Goal: Task Accomplishment & Management: Use online tool/utility

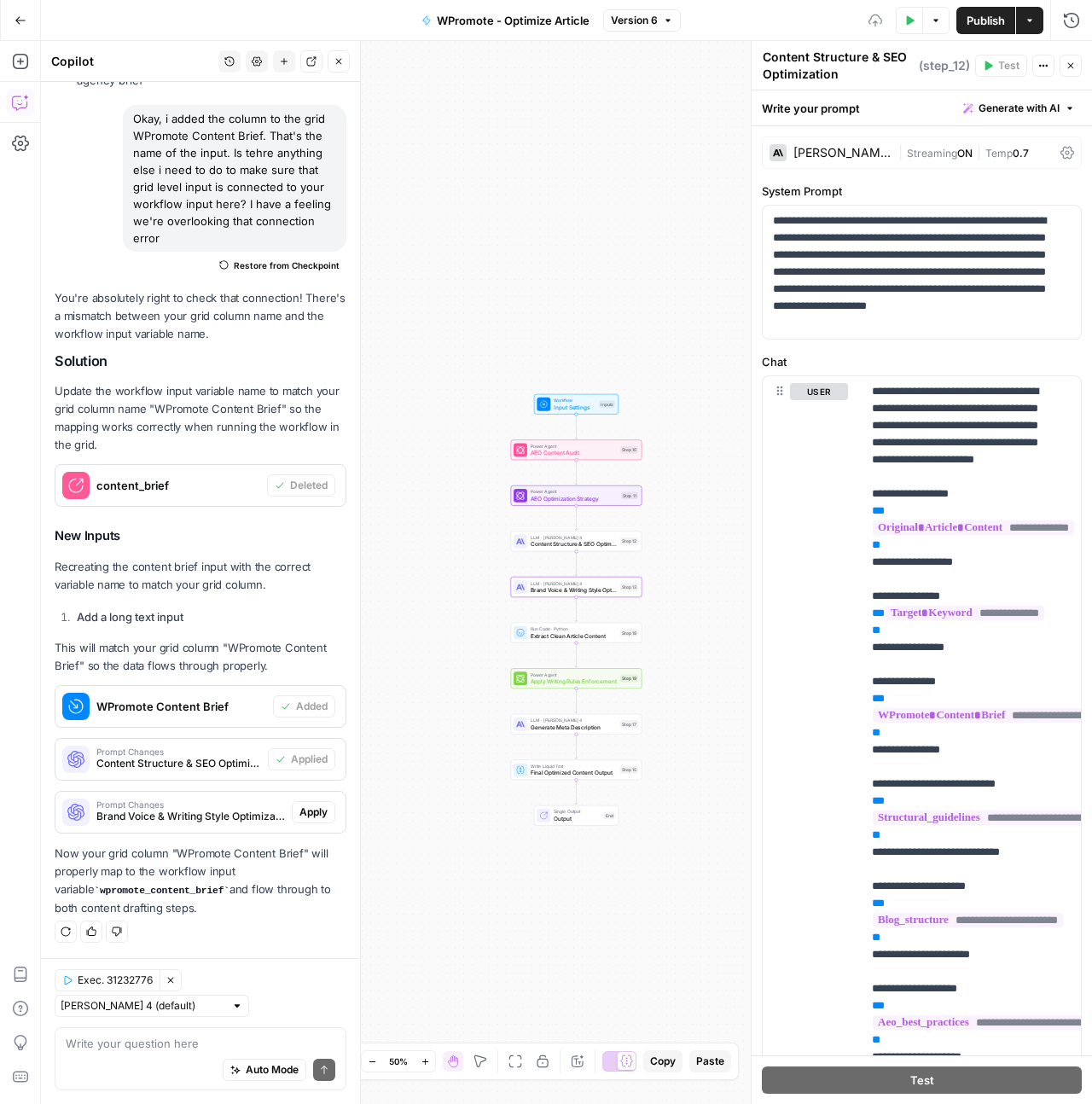
click at [299, 813] on span "Apply" at bounding box center [313, 812] width 28 height 16
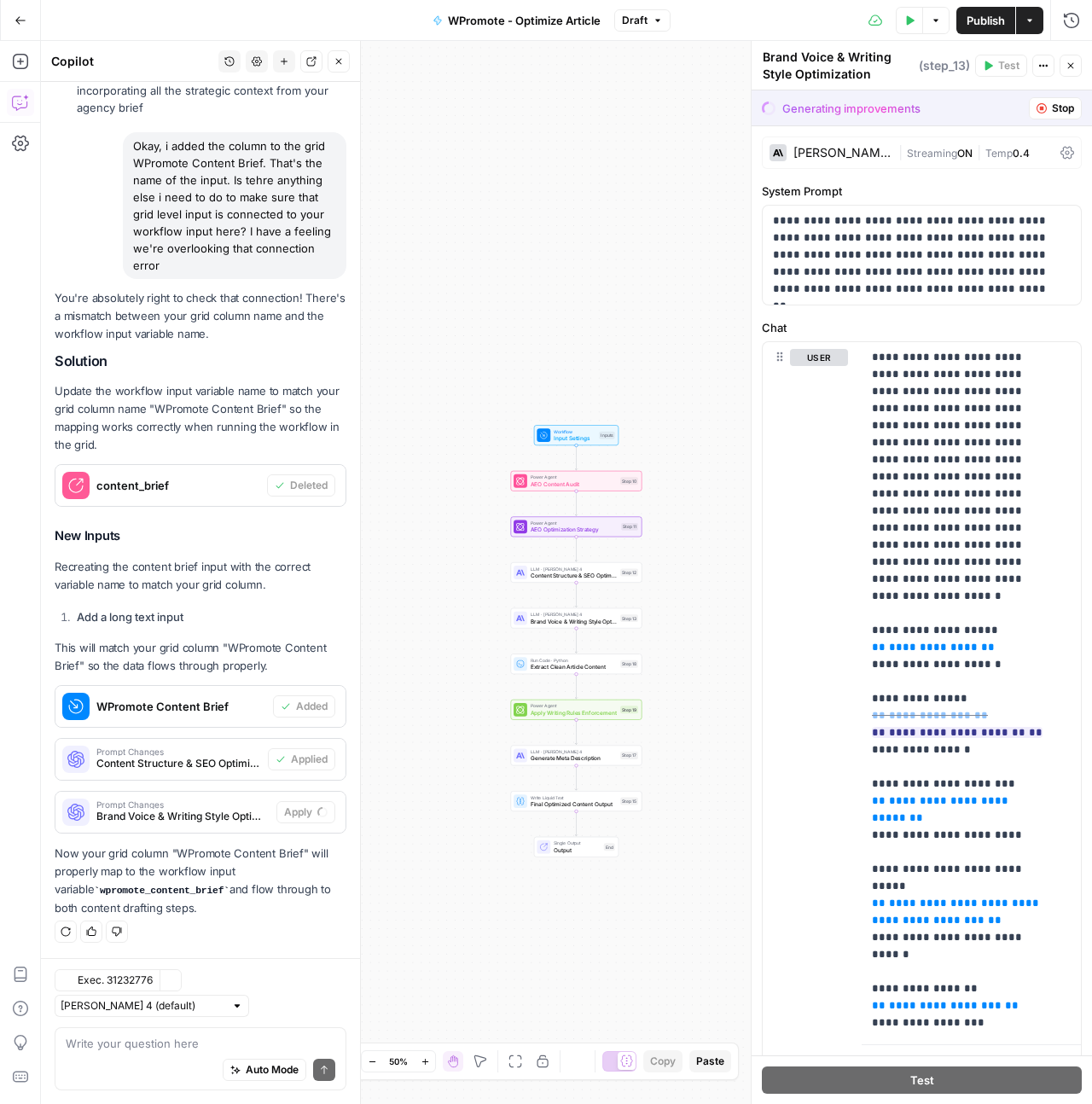
scroll to position [3445, 0]
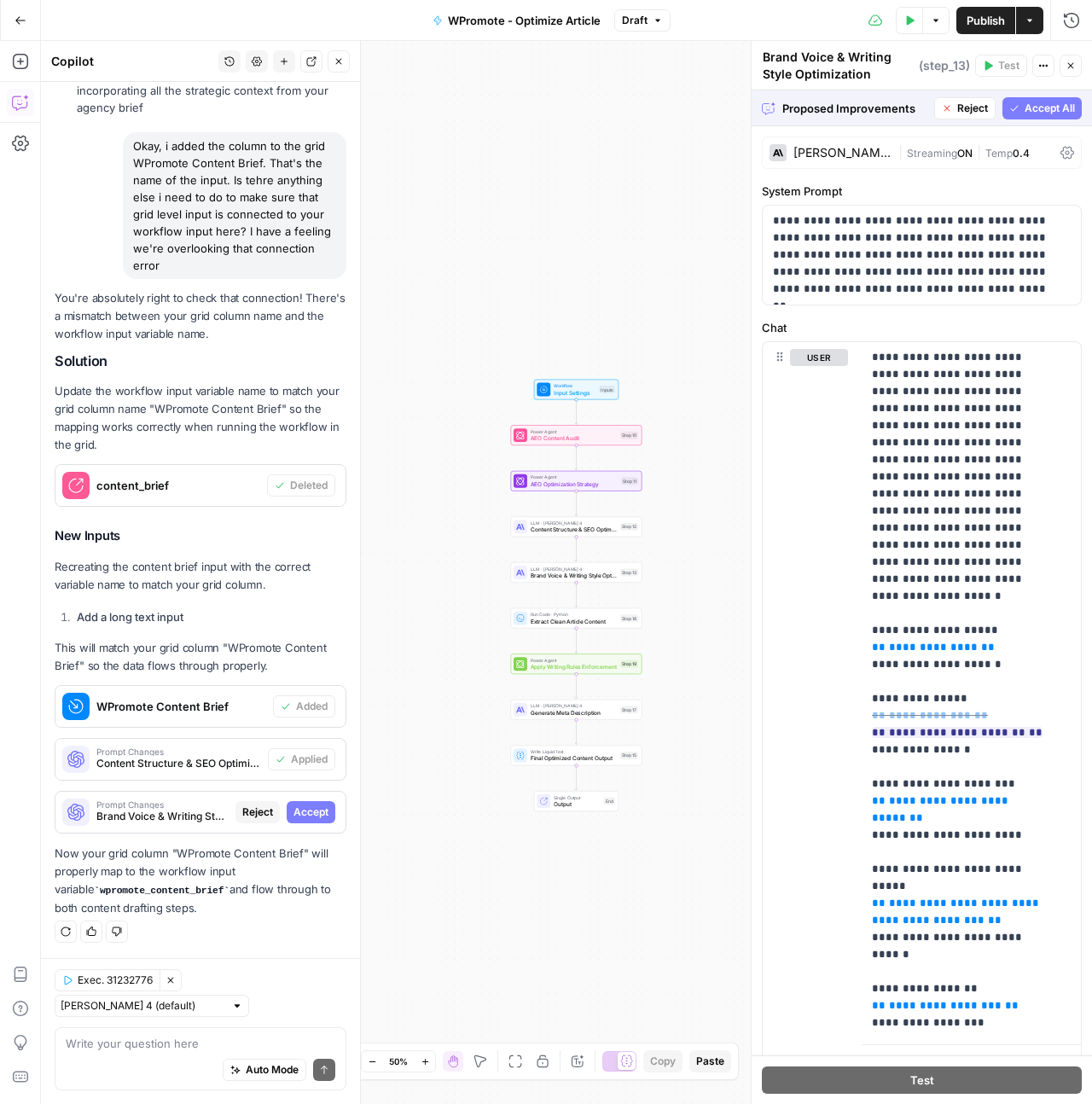
click at [1031, 101] on span "Accept All" at bounding box center [1050, 108] width 51 height 16
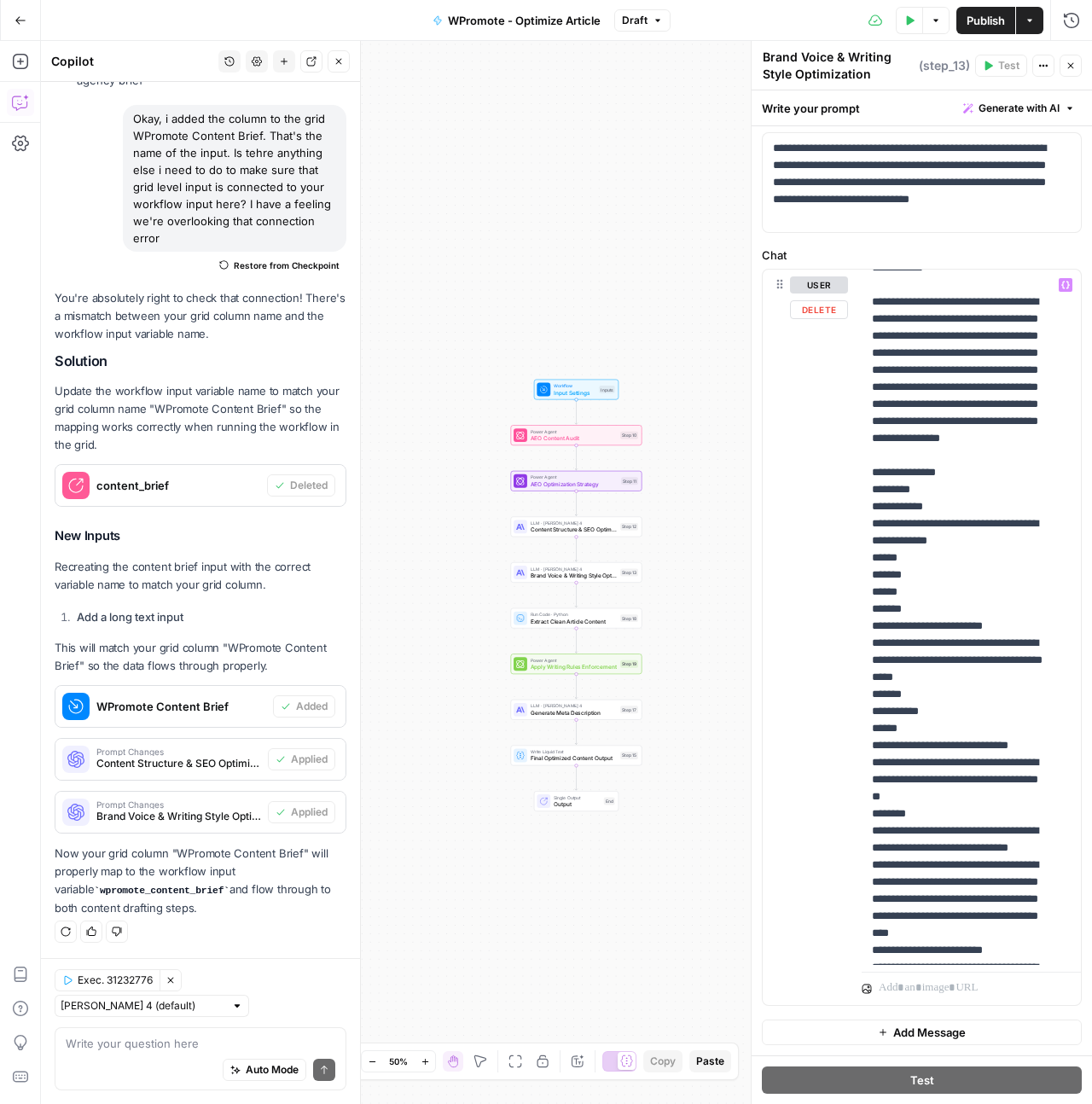
scroll to position [4143, 0]
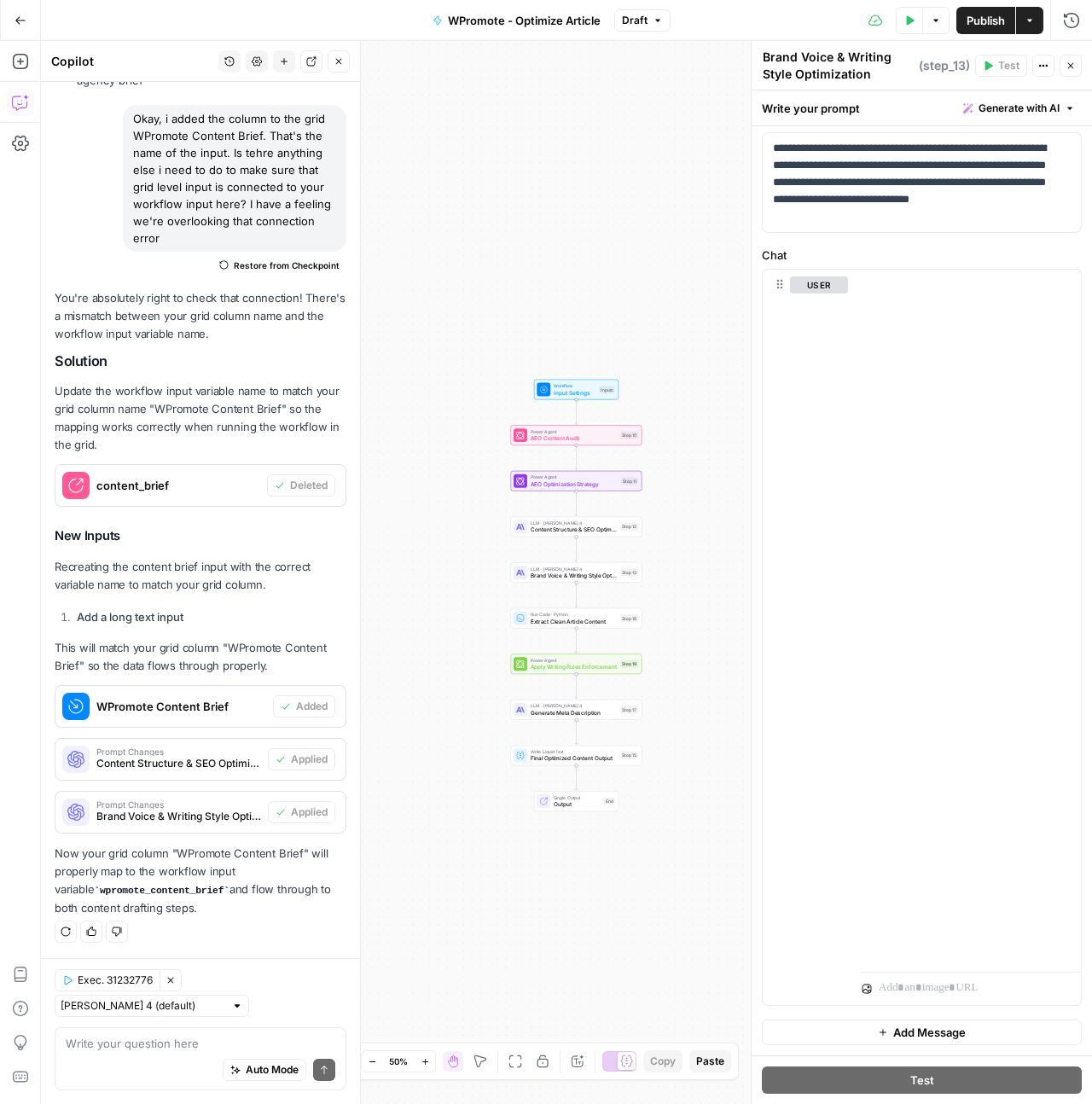
click at [987, 21] on span "Publish" at bounding box center [986, 20] width 39 height 17
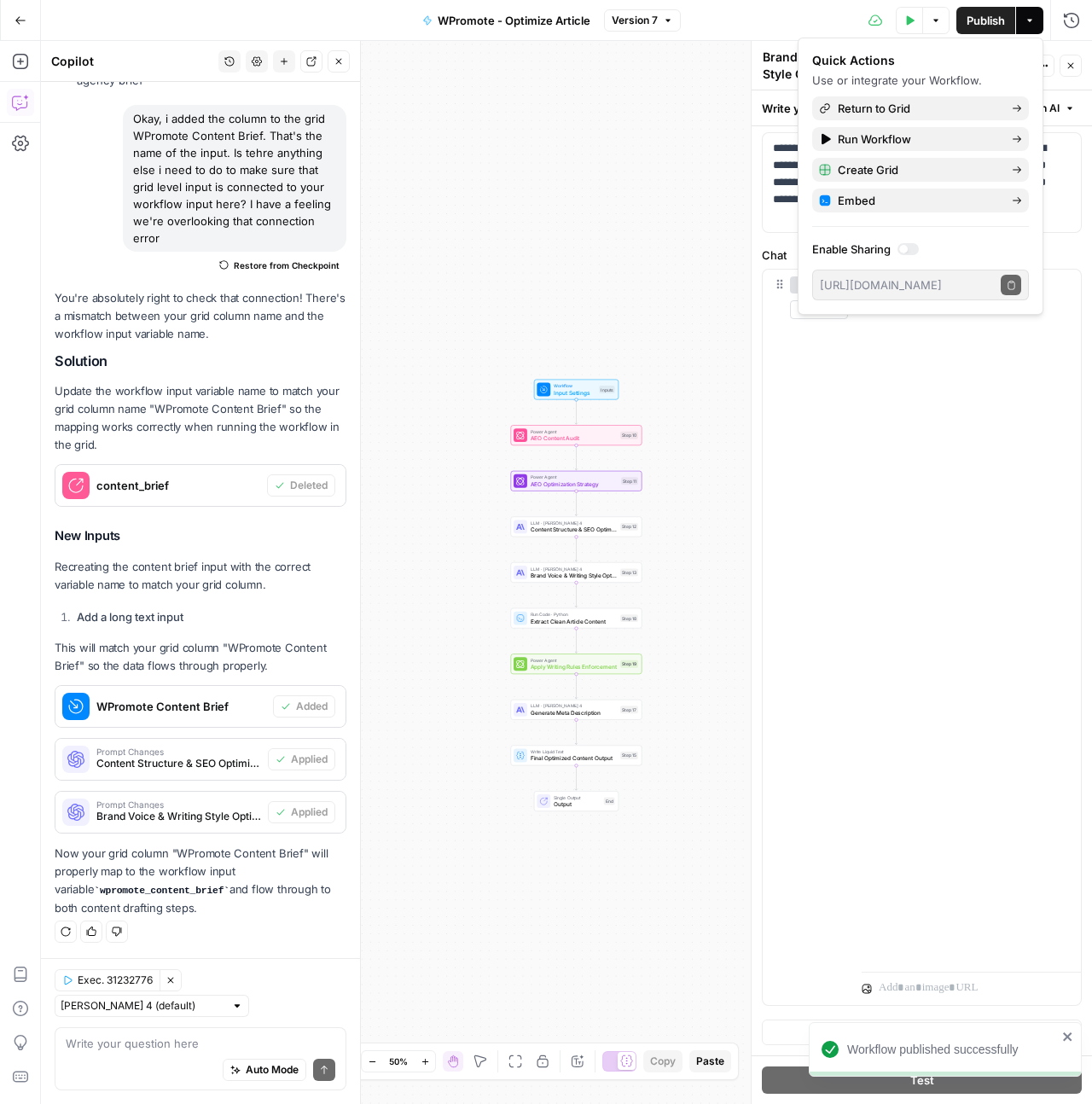
click at [714, 924] on div "Workflow Input Settings Inputs Power Agent AEO Content Audit Step 10 Power Agen…" at bounding box center [567, 573] width 1052 height 1064
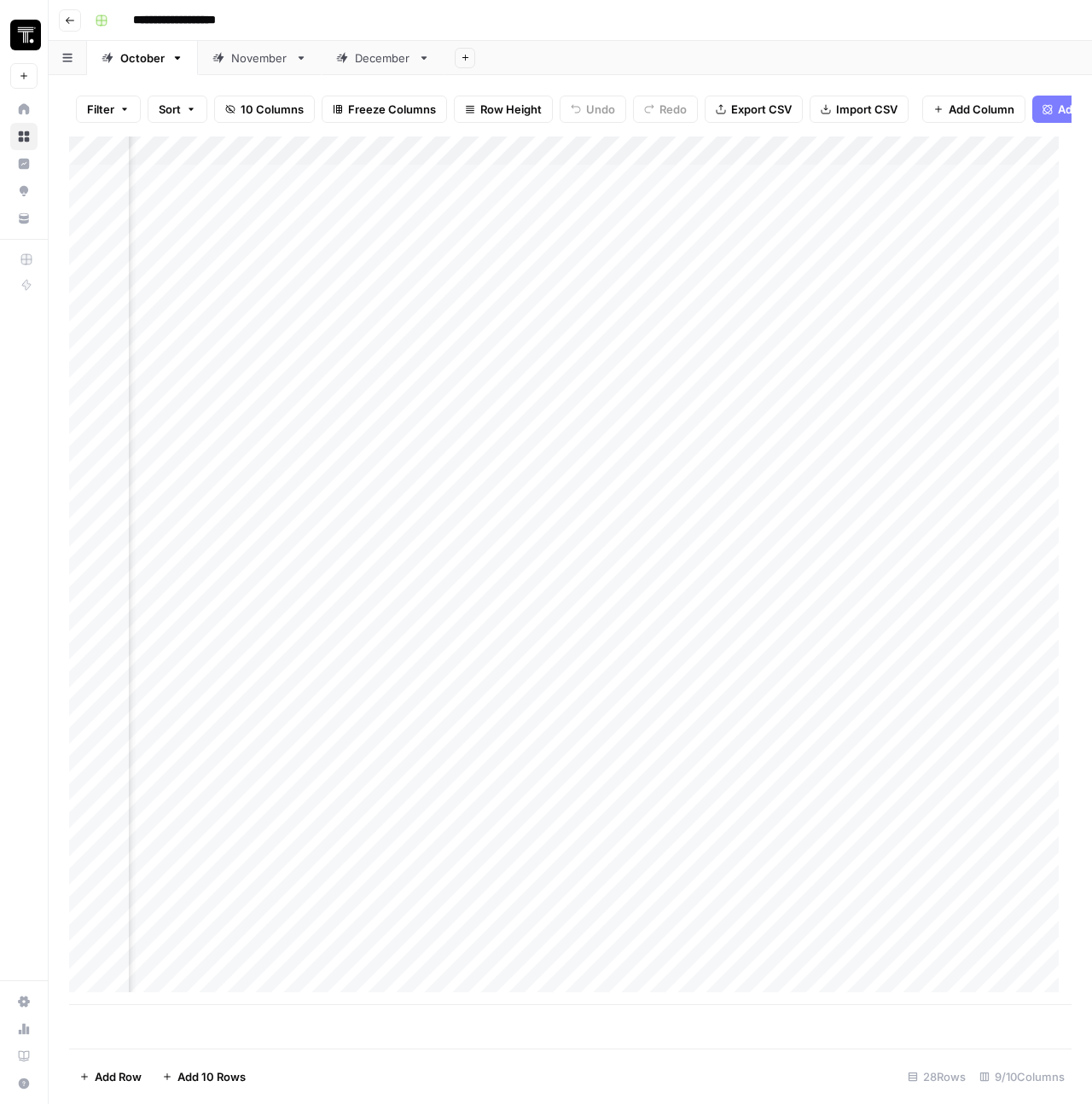
scroll to position [0, 1104]
click at [662, 277] on div "Add Column" at bounding box center [570, 571] width 1003 height 869
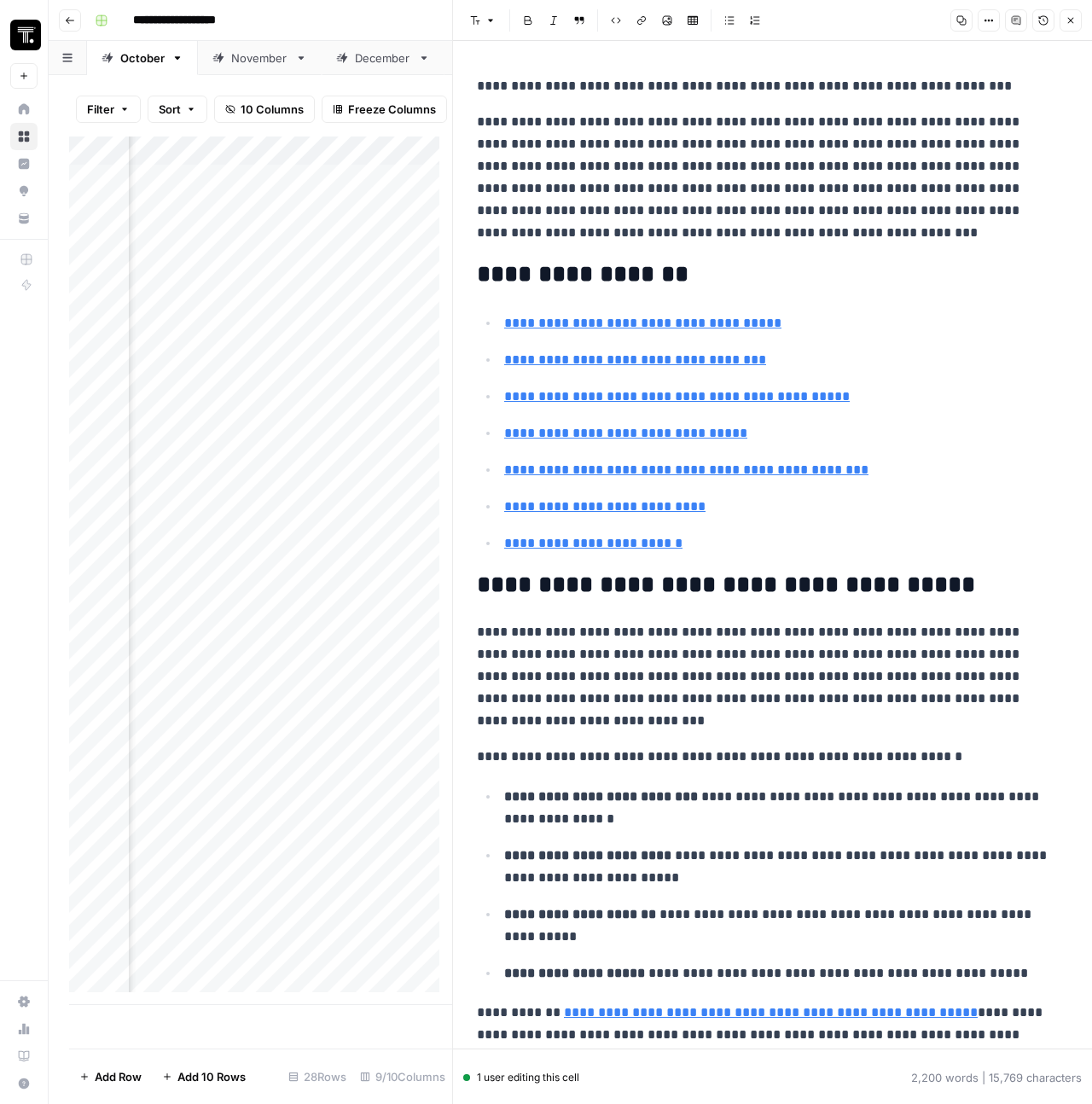
click at [1073, 17] on icon "button" at bounding box center [1070, 20] width 10 height 10
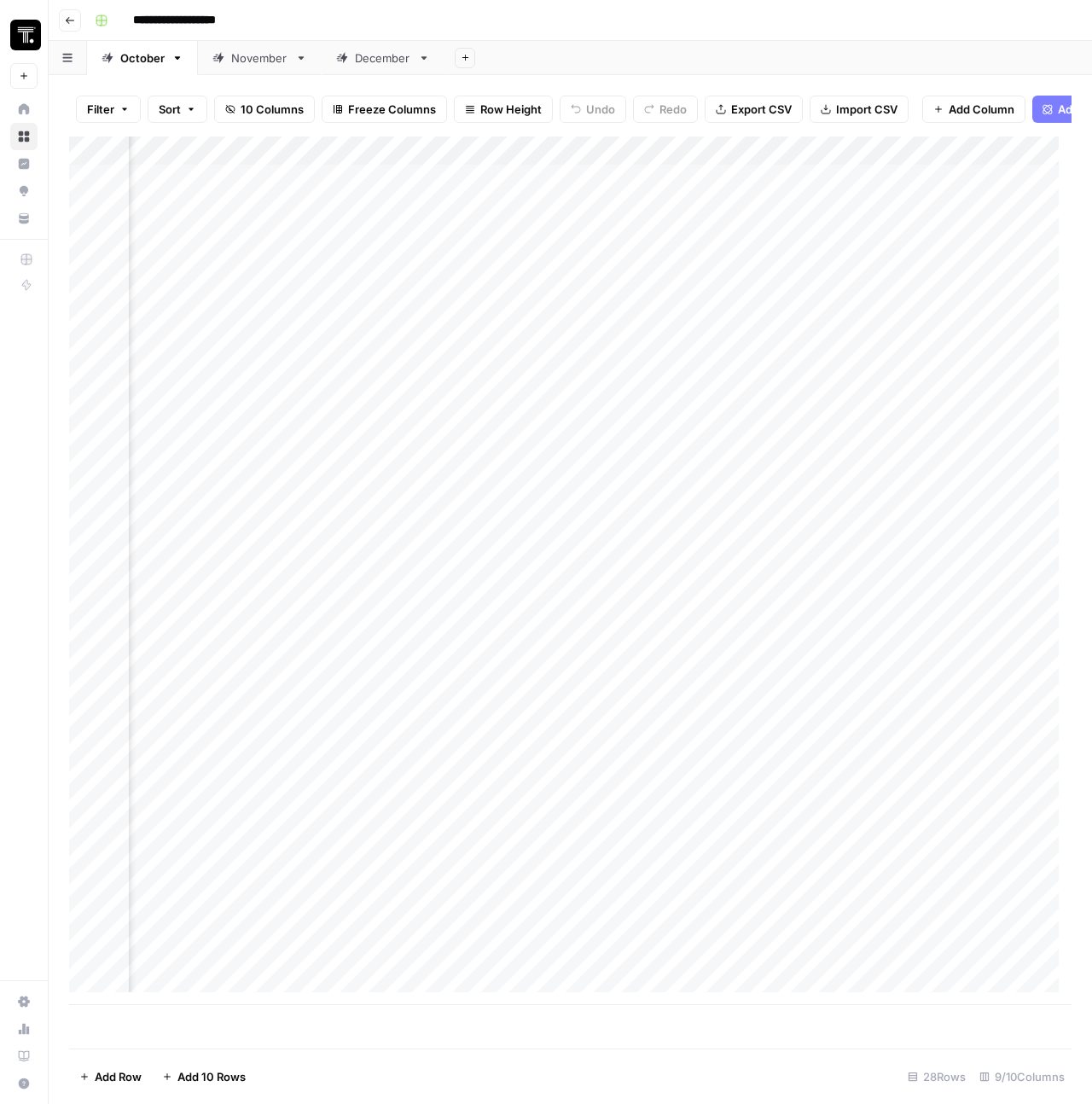
click at [482, 164] on div "Add Column" at bounding box center [570, 571] width 1003 height 869
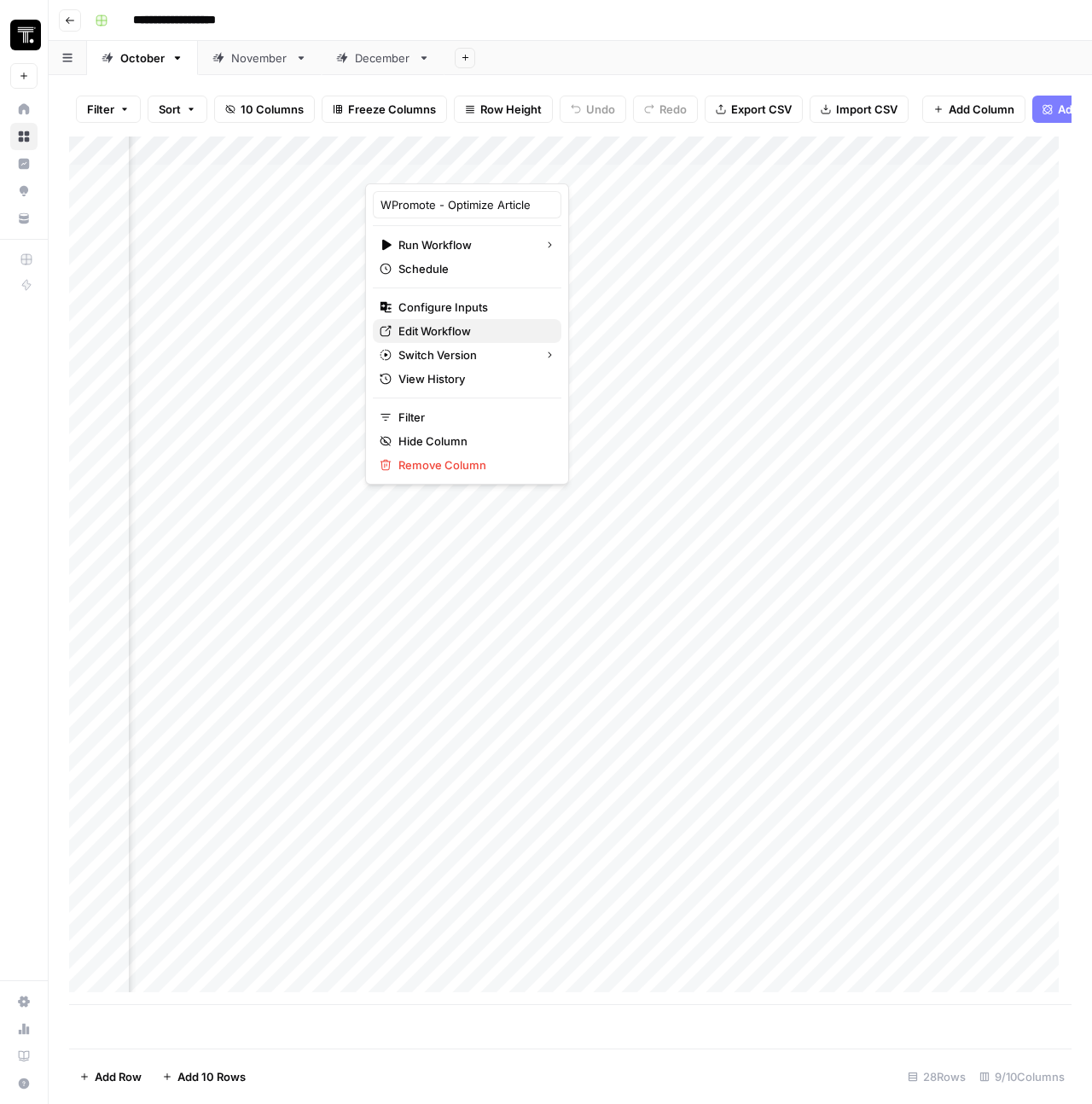
click at [429, 328] on span "Edit Workflow" at bounding box center [473, 331] width 150 height 17
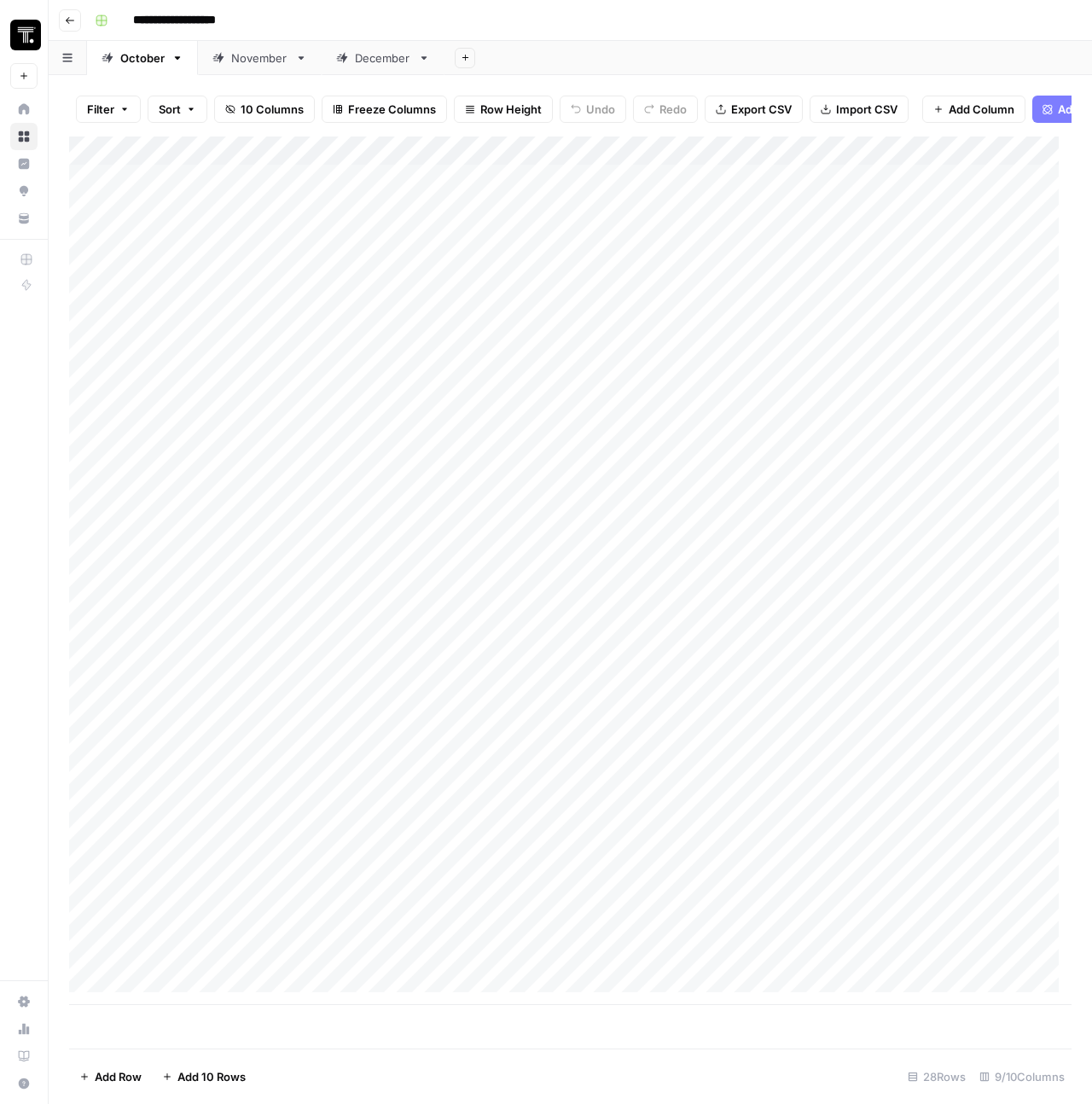
click at [375, 300] on div "Add Column" at bounding box center [570, 571] width 1003 height 869
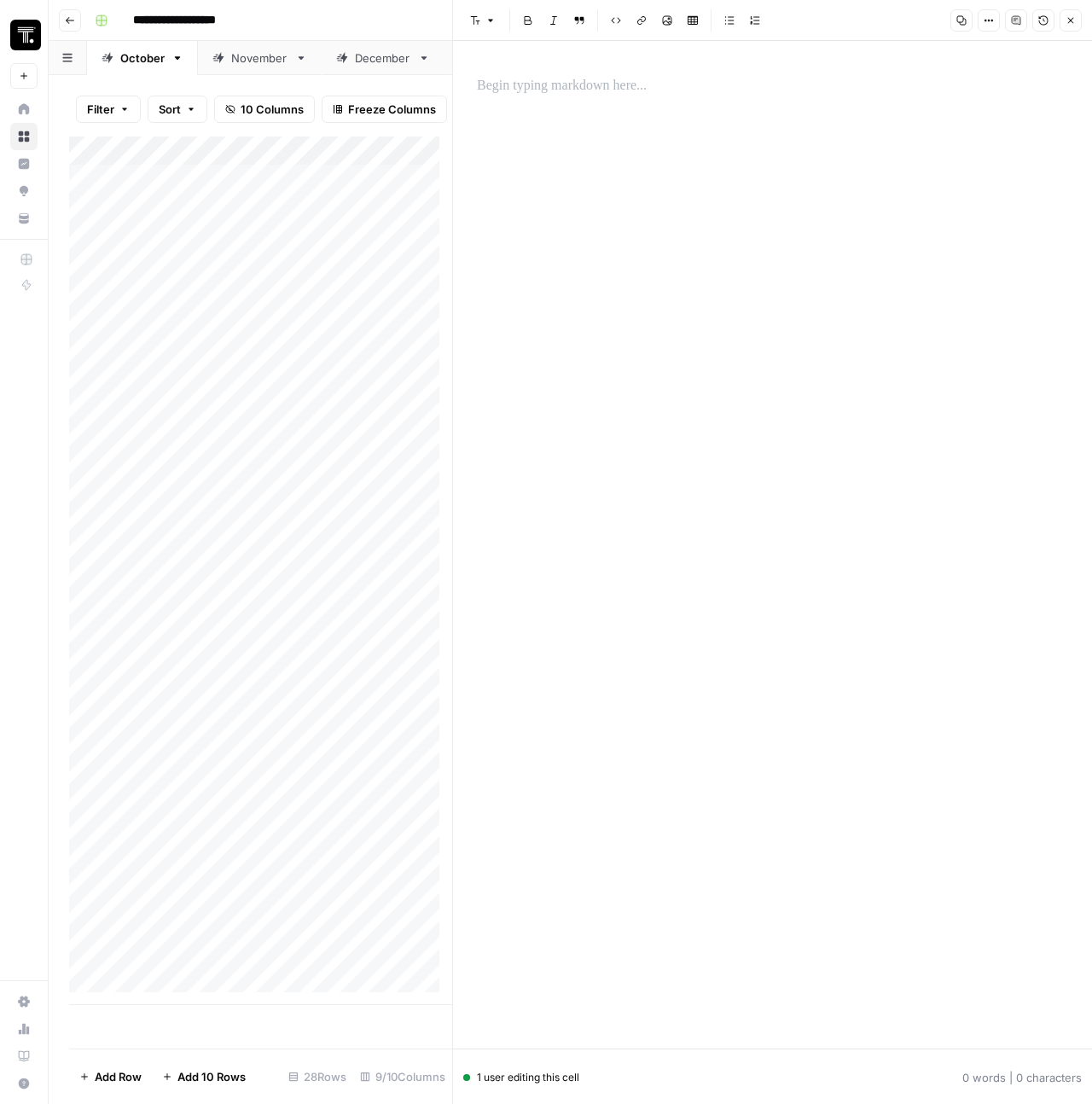
click at [554, 81] on p at bounding box center [772, 86] width 591 height 22
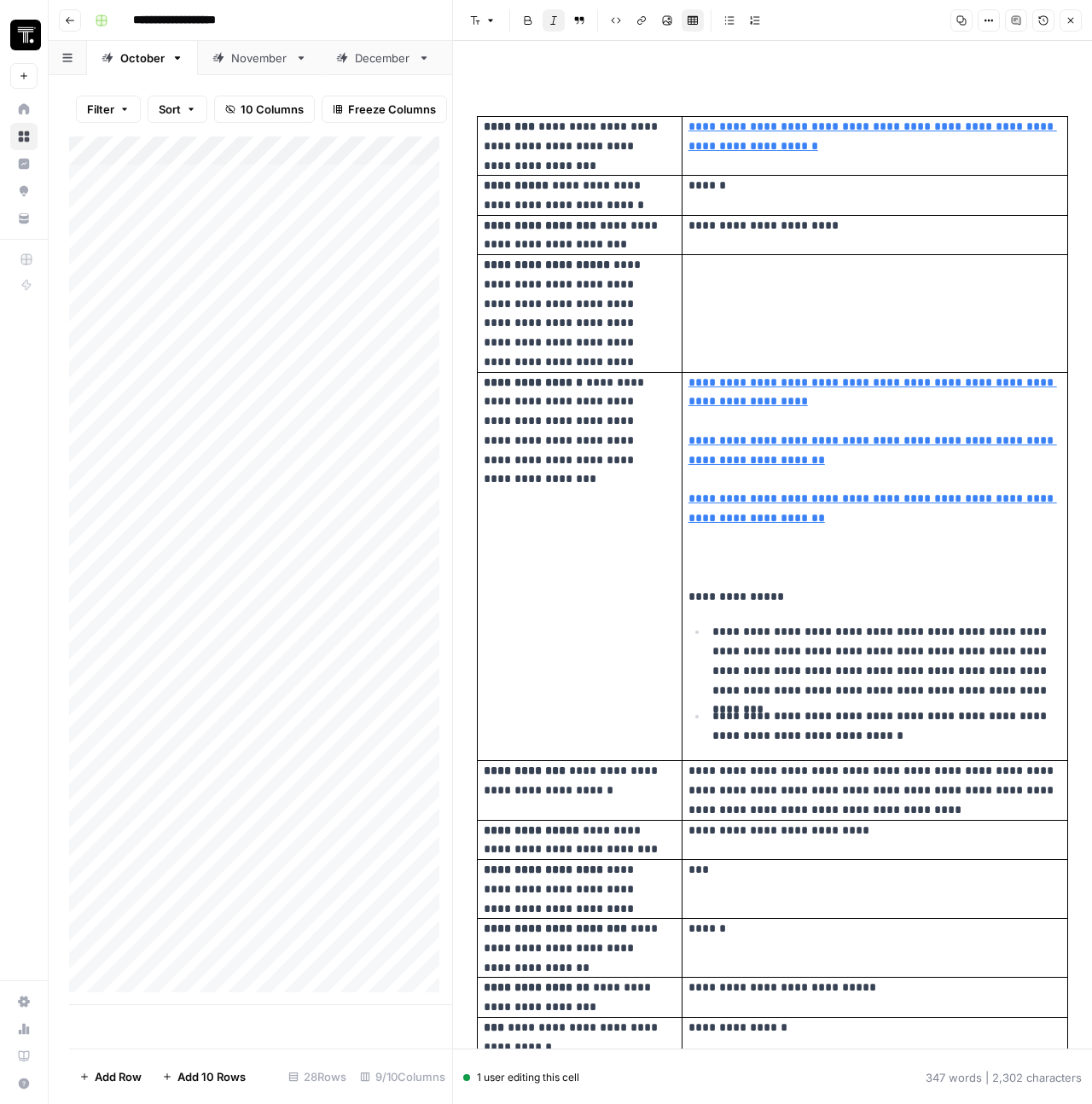
click at [1078, 23] on button "Close" at bounding box center [1071, 20] width 22 height 22
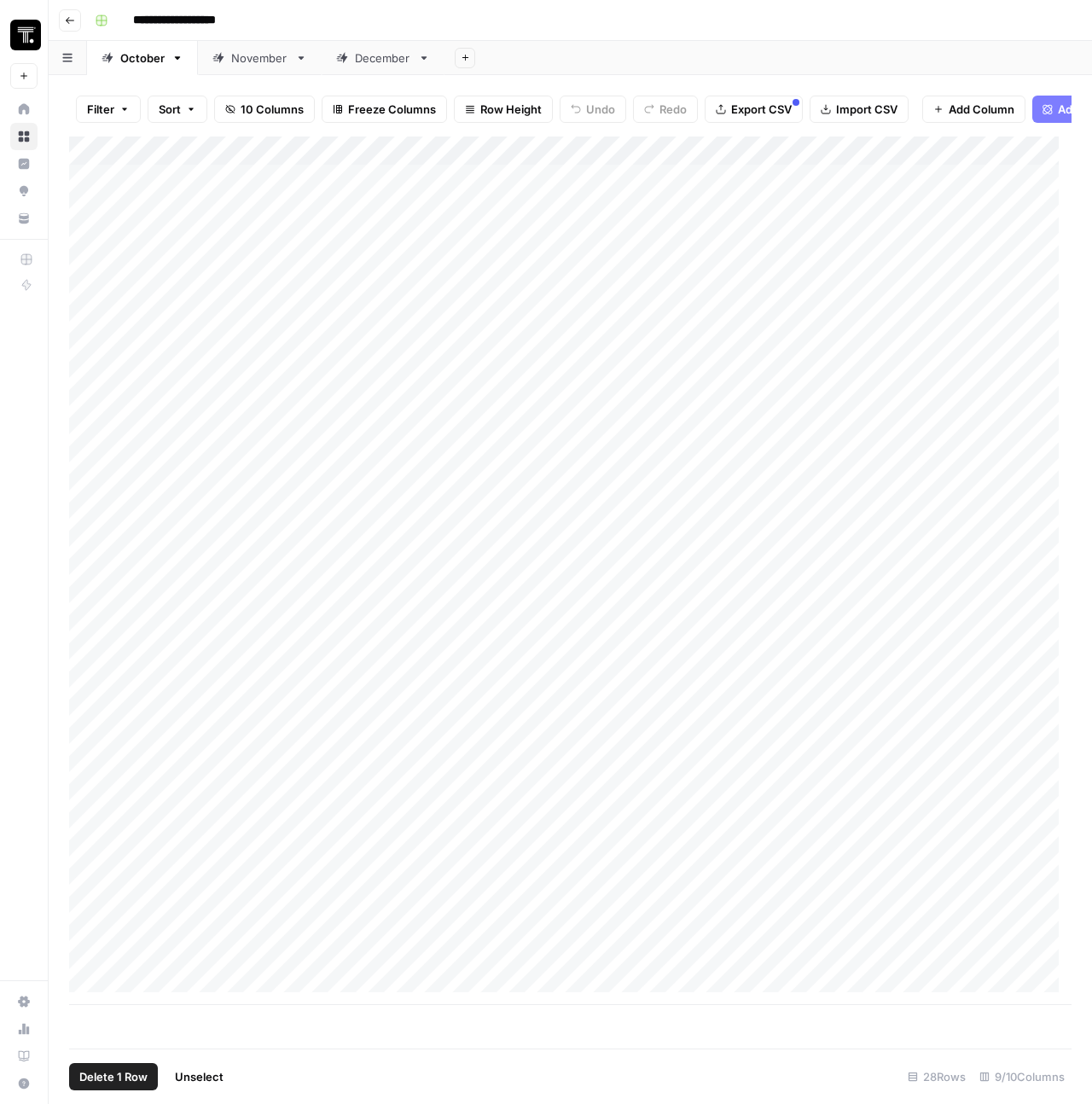
click at [91, 308] on div "Add Column" at bounding box center [570, 571] width 1003 height 869
click at [124, 1077] on span "Delete 1 Row" at bounding box center [113, 1076] width 68 height 17
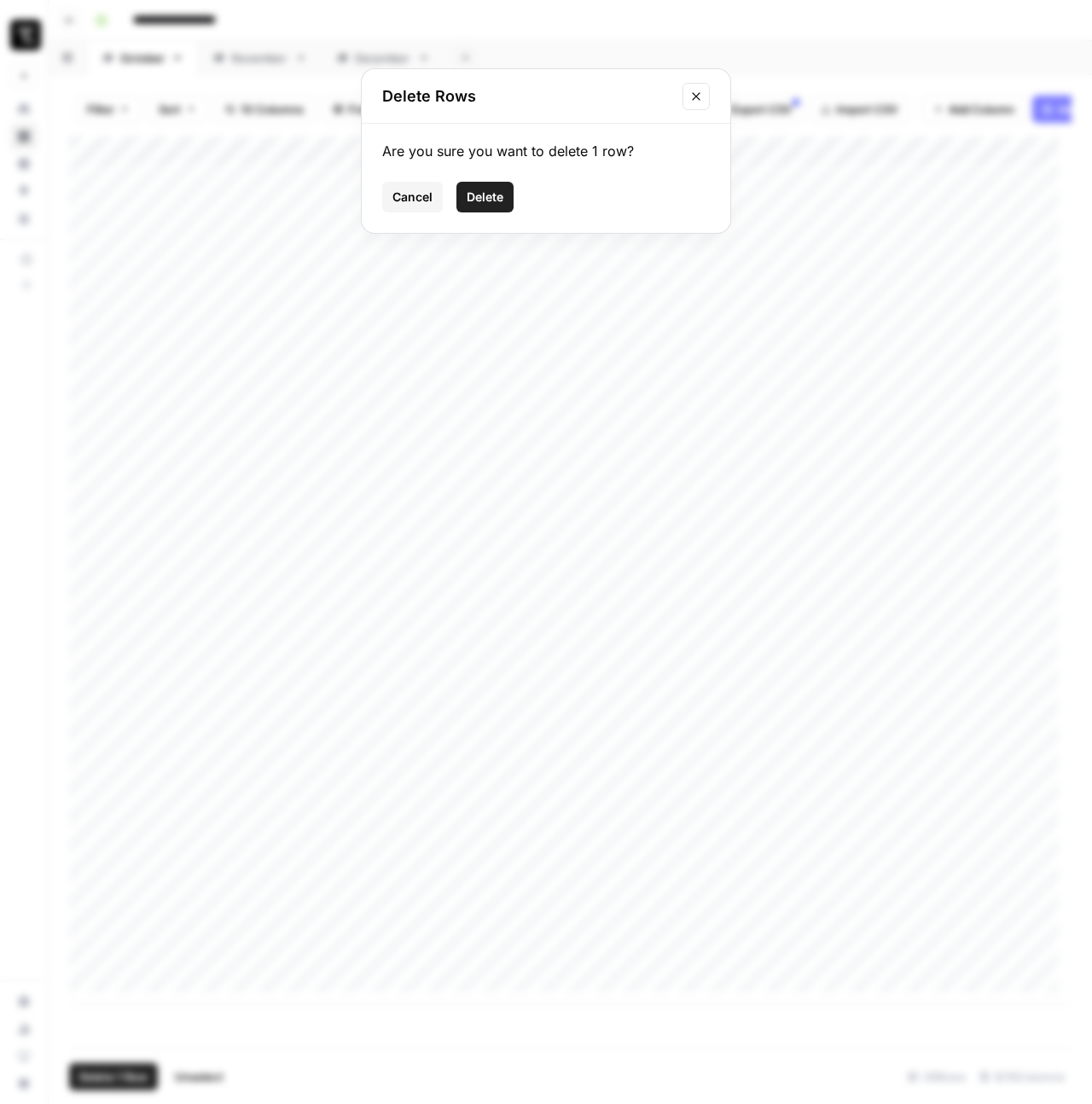
click at [495, 202] on span "Delete" at bounding box center [485, 197] width 37 height 17
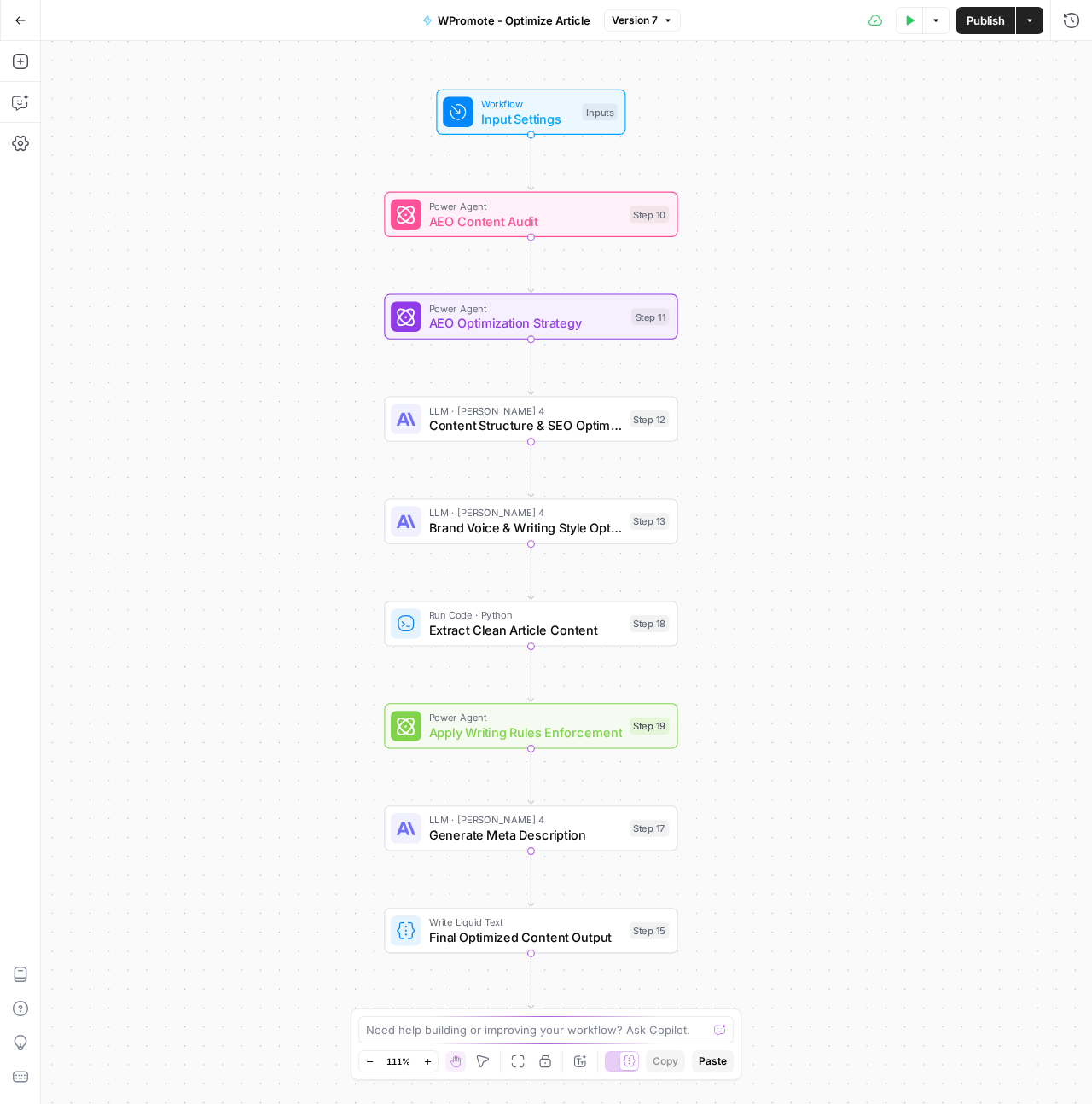
click at [905, 24] on icon "button" at bounding box center [909, 20] width 10 height 10
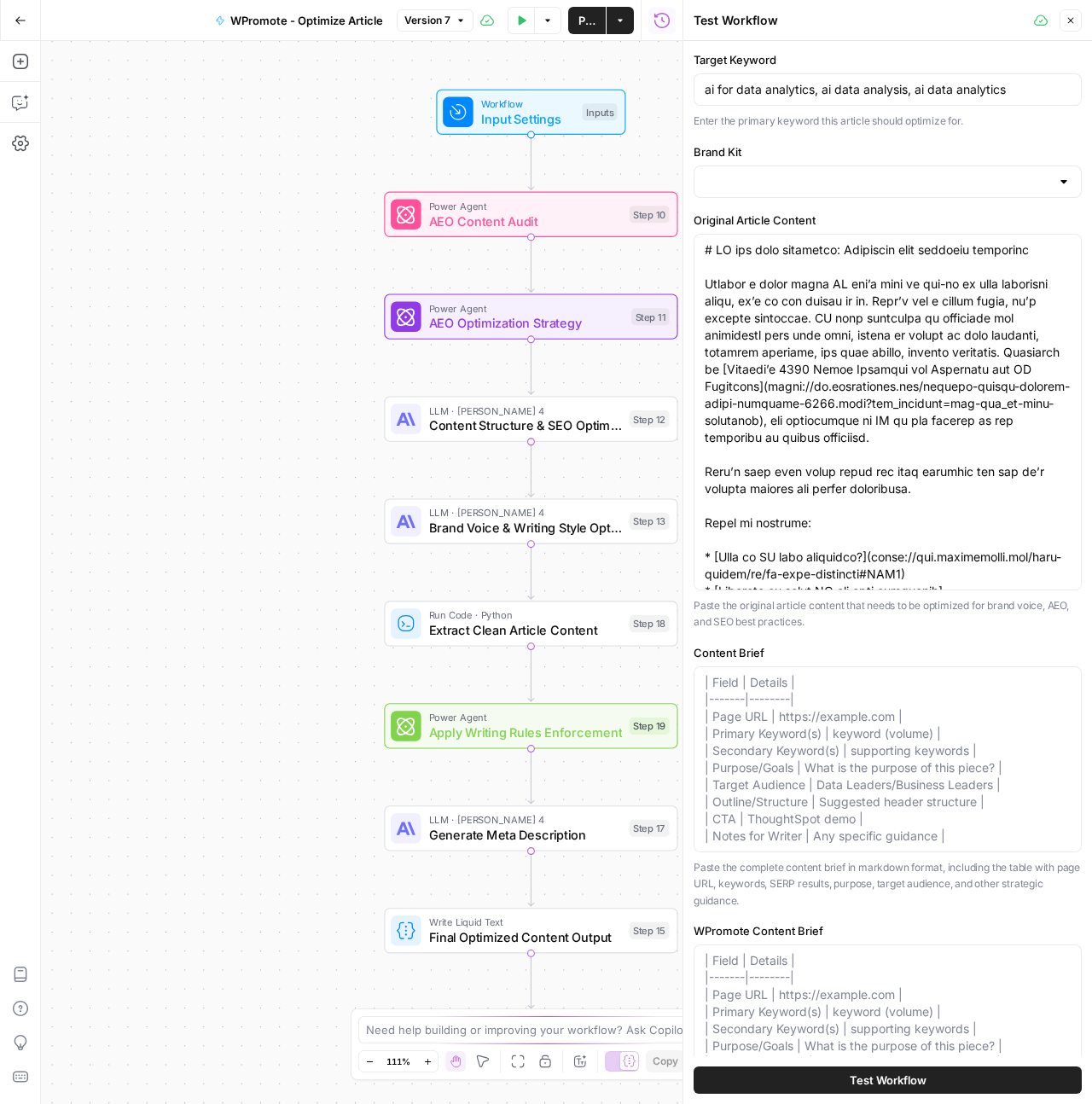
click at [751, 714] on textarea "Content Brief" at bounding box center [887, 760] width 366 height 171
type input "ThoughtSpot - Enterprise"
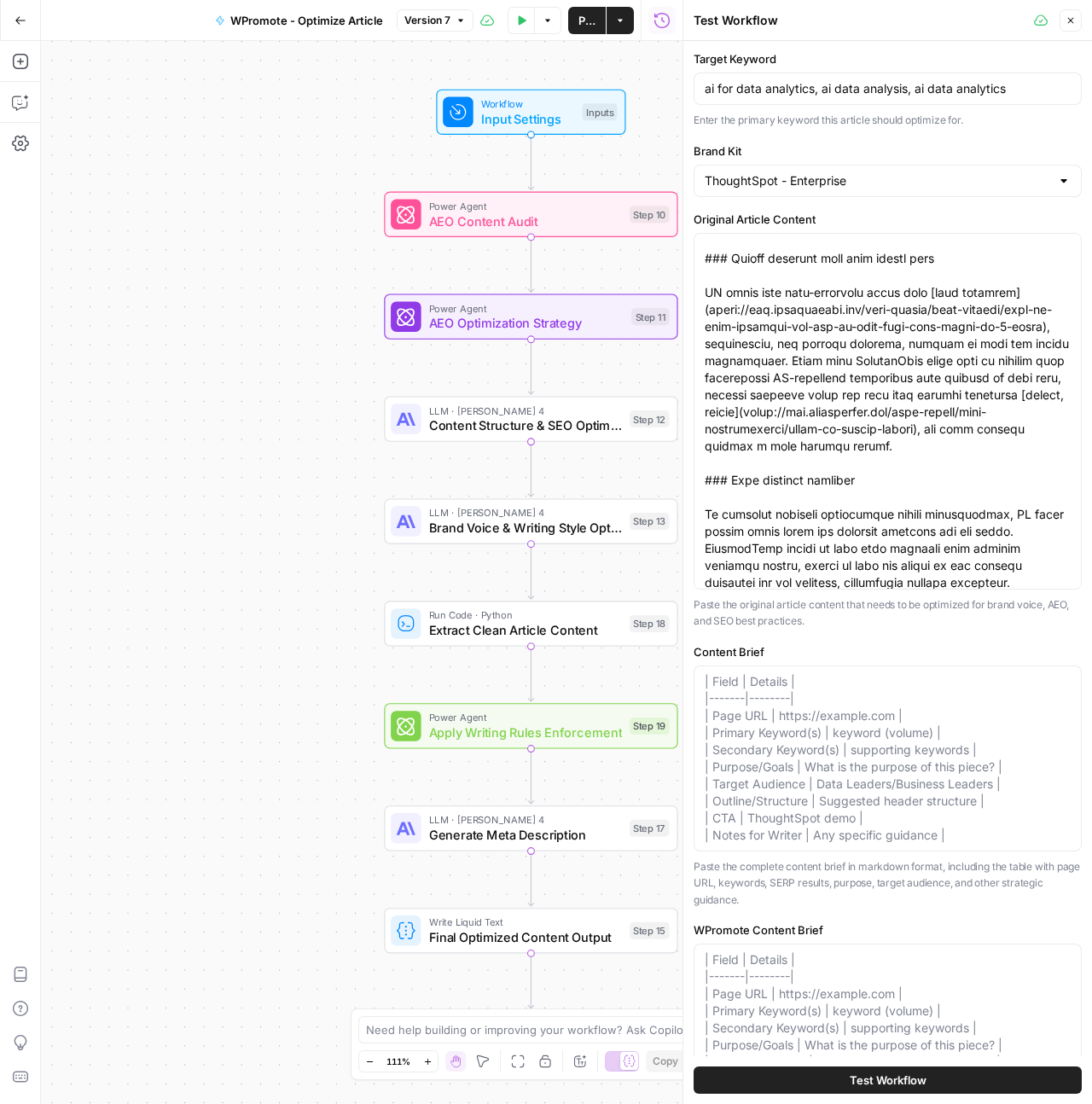
scroll to position [141, 0]
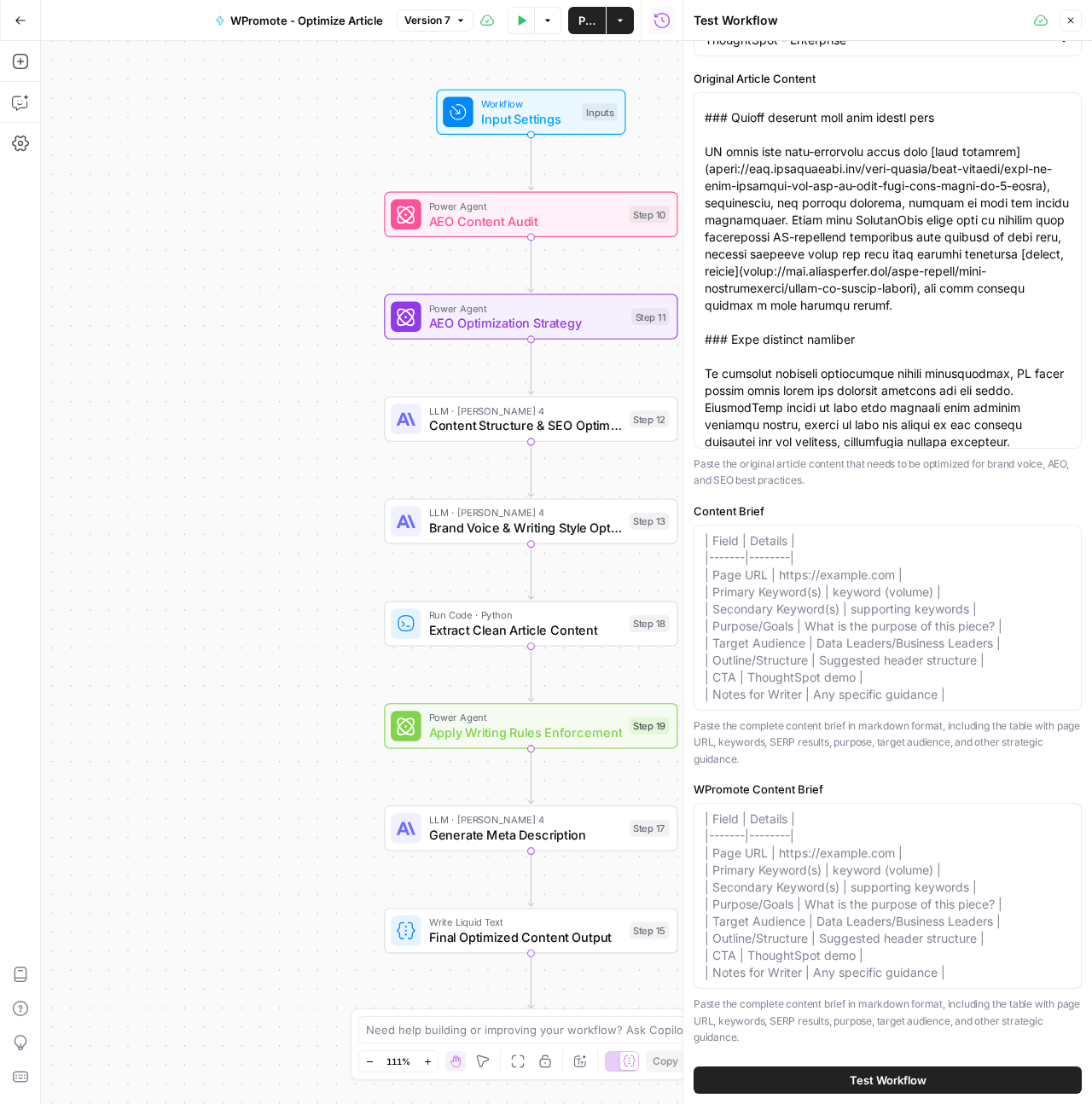
click at [796, 625] on textarea "Content Brief" at bounding box center [887, 618] width 366 height 171
click at [908, 942] on textarea "WPromote Content Brief" at bounding box center [887, 896] width 366 height 171
drag, startPoint x: 903, startPoint y: 907, endPoint x: 707, endPoint y: 511, distance: 441.9
click at [707, 511] on div "Target Keyword ai for data analytics, ai data analysis, ai data analytics Enter…" at bounding box center [887, 478] width 388 height 1136
click at [20, 102] on icon "button" at bounding box center [20, 102] width 17 height 17
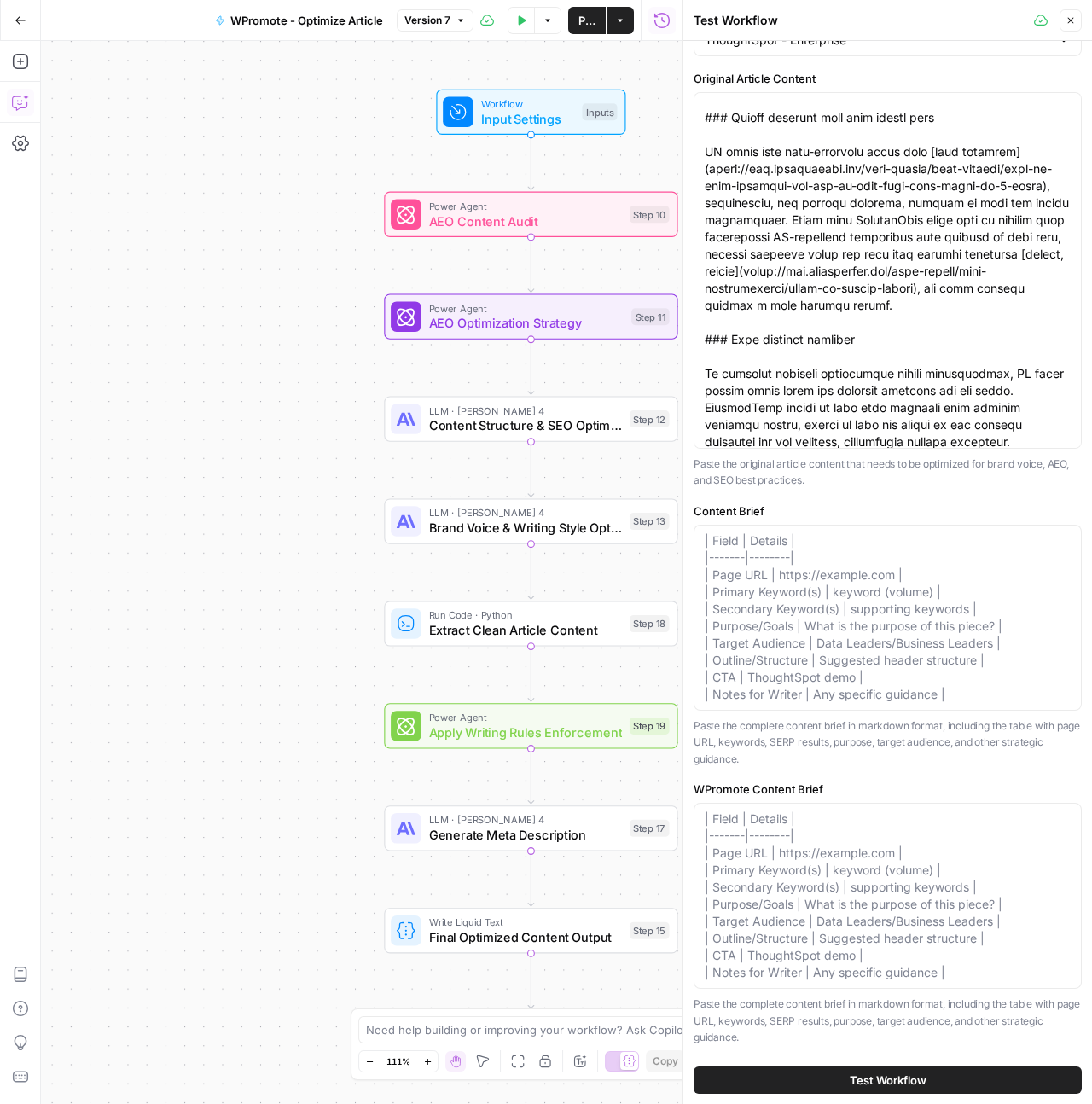
click at [14, 102] on icon "button" at bounding box center [20, 102] width 17 height 17
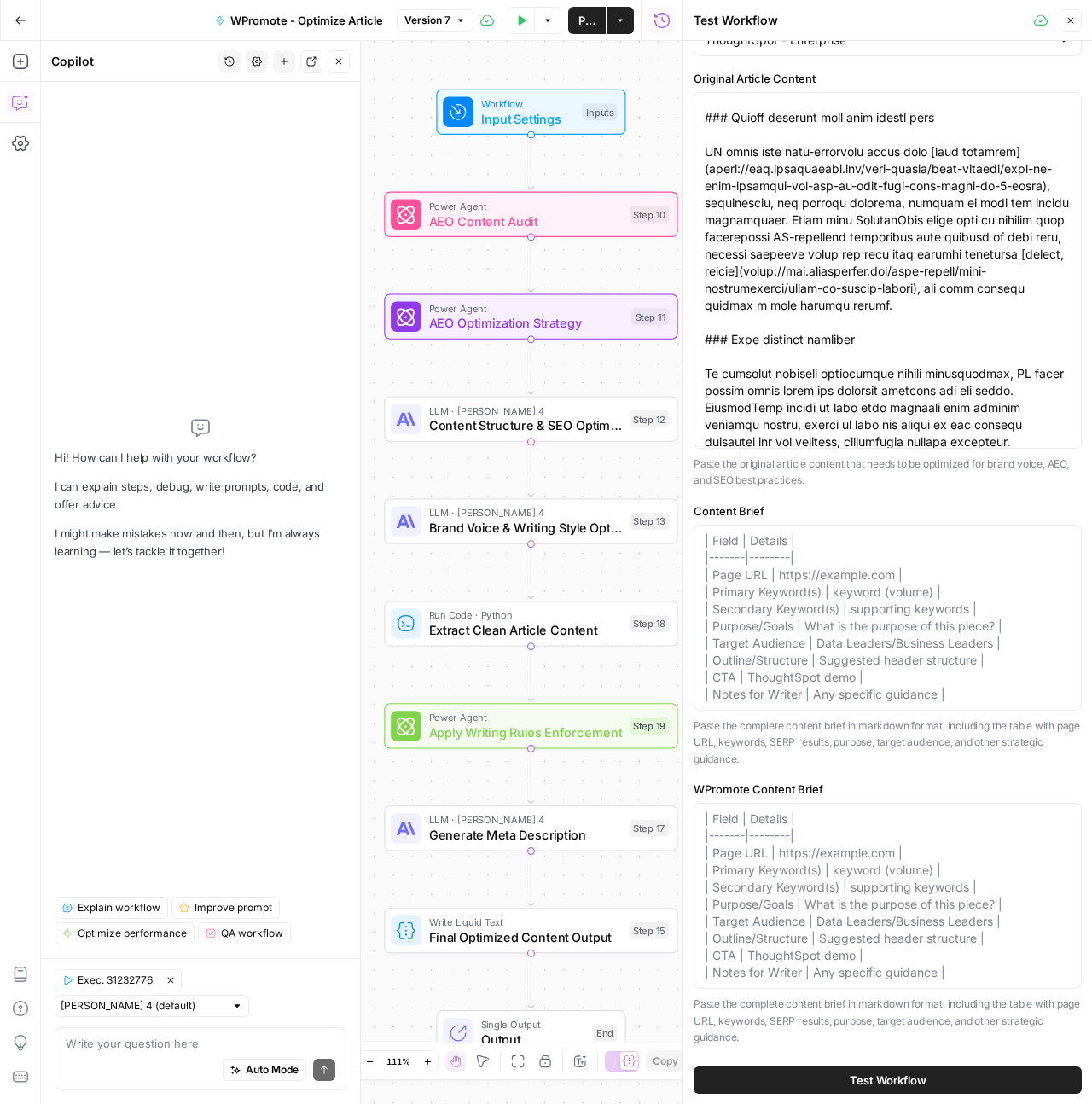
click at [227, 63] on icon "button" at bounding box center [229, 61] width 10 height 10
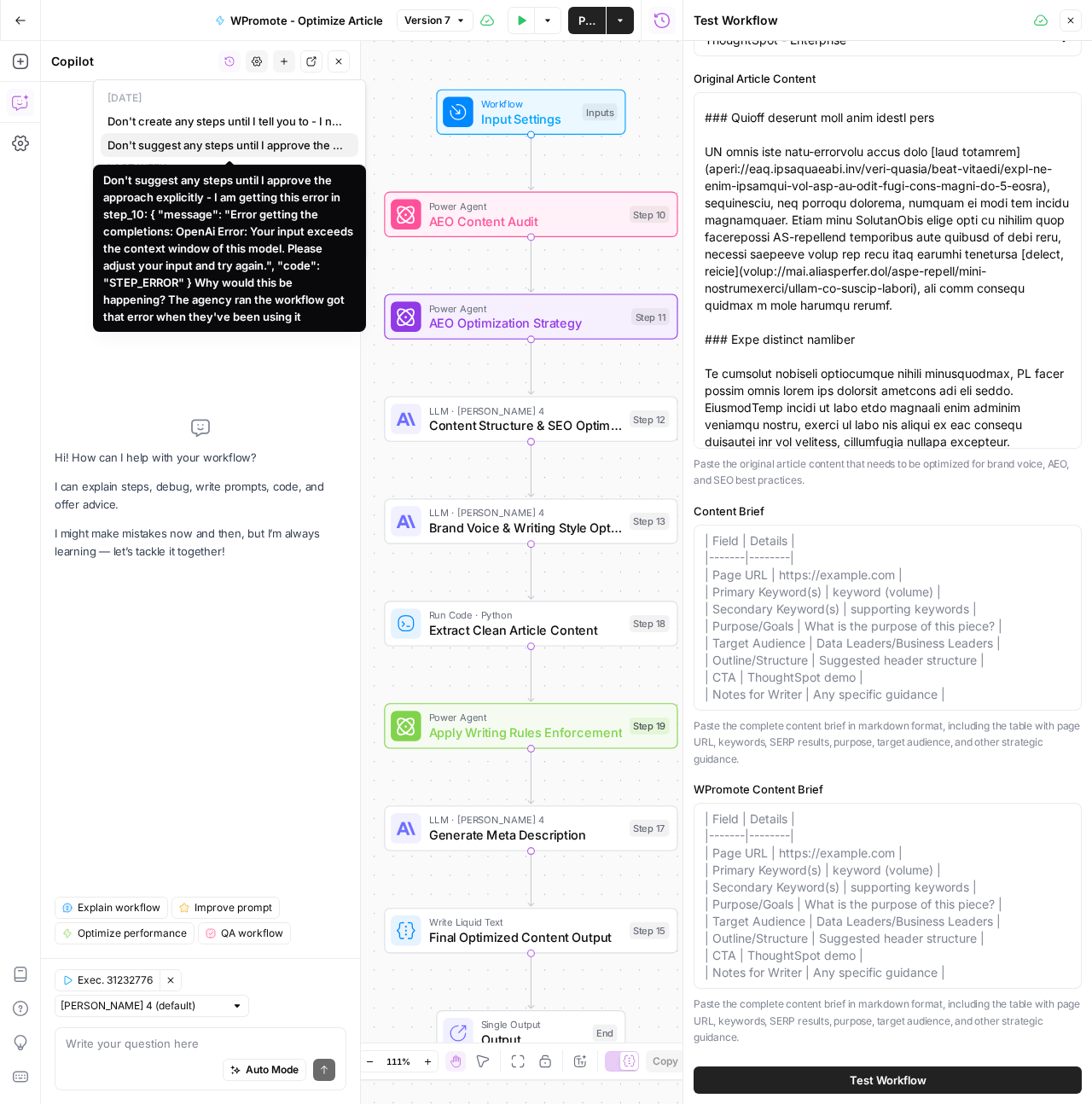
click at [214, 140] on span "Don't suggest any steps until I approve the approach explicitly - I am getting …" at bounding box center [226, 145] width 237 height 17
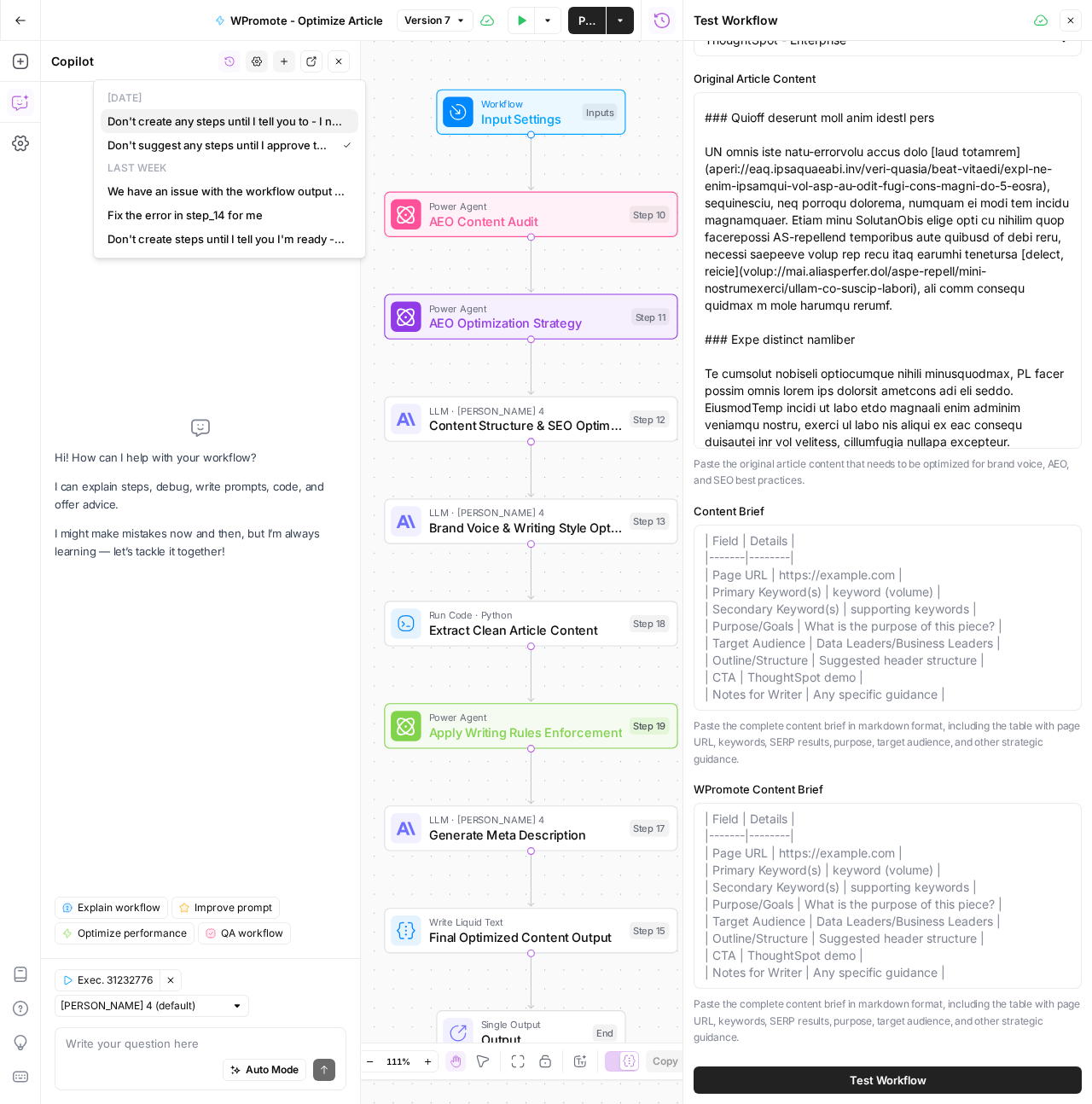
click at [233, 129] on span "Don't create any steps until I tell you to - I need to make one minor change to…" at bounding box center [226, 121] width 237 height 17
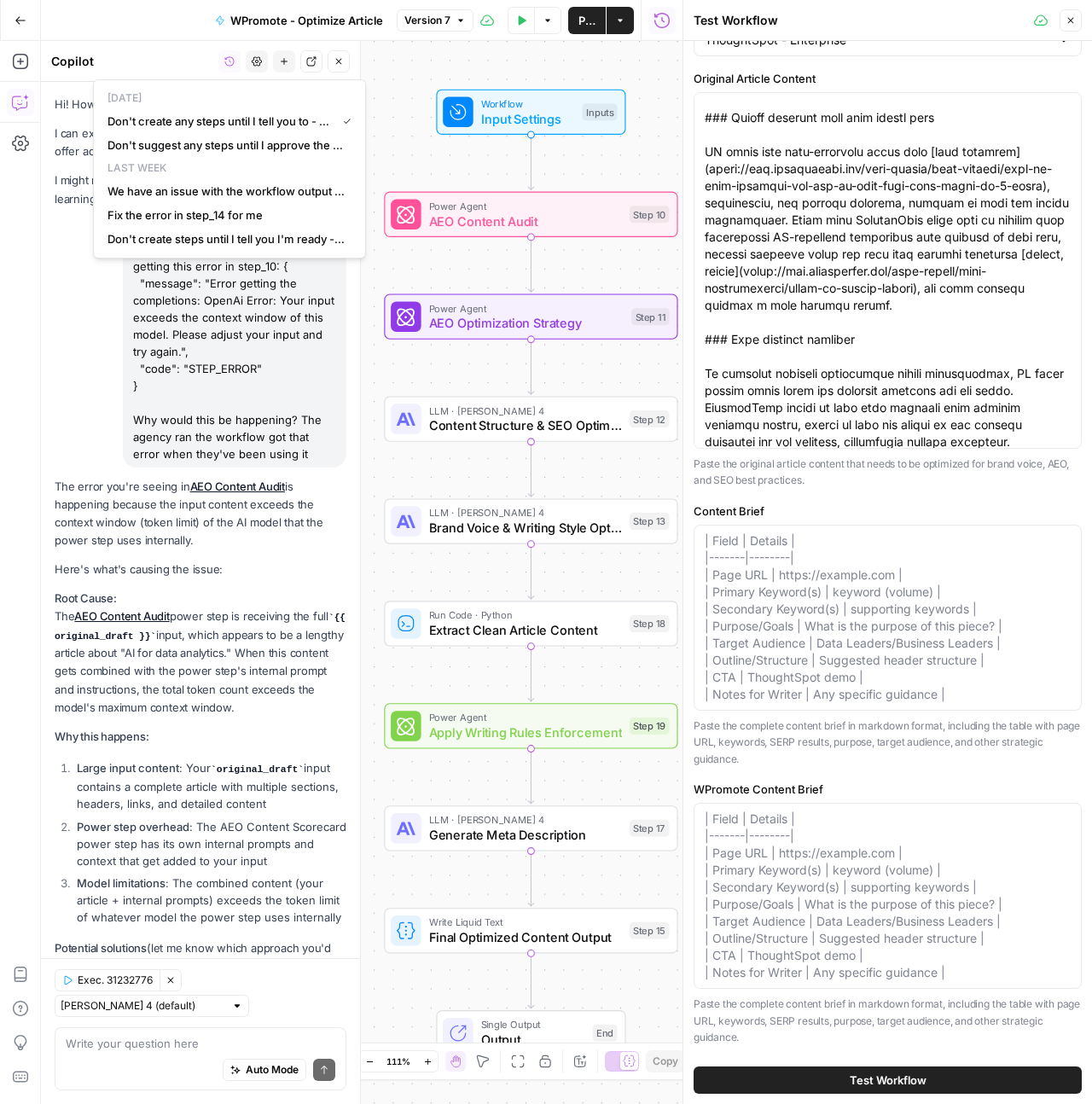
scroll to position [362, 0]
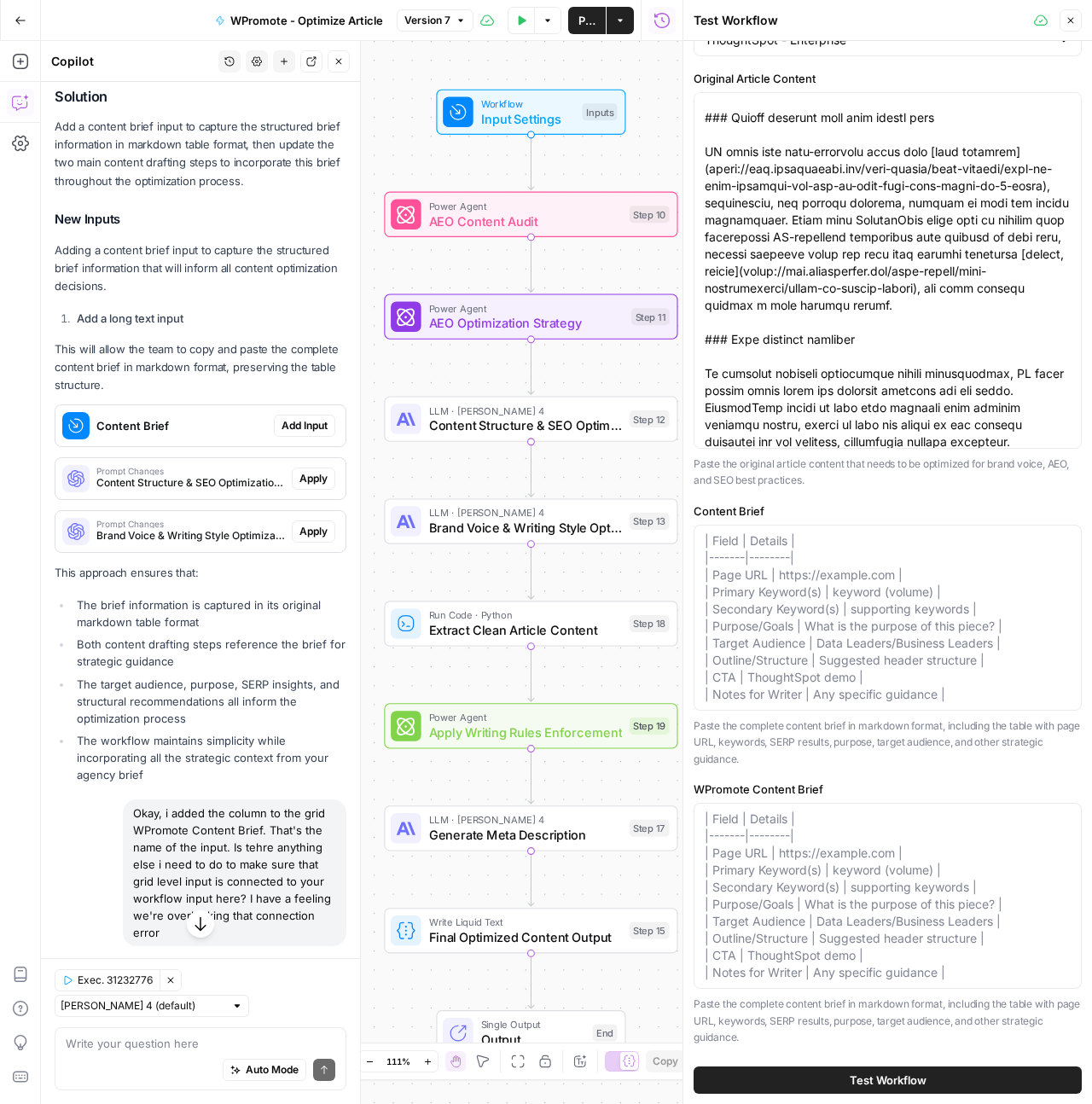
scroll to position [1459, 0]
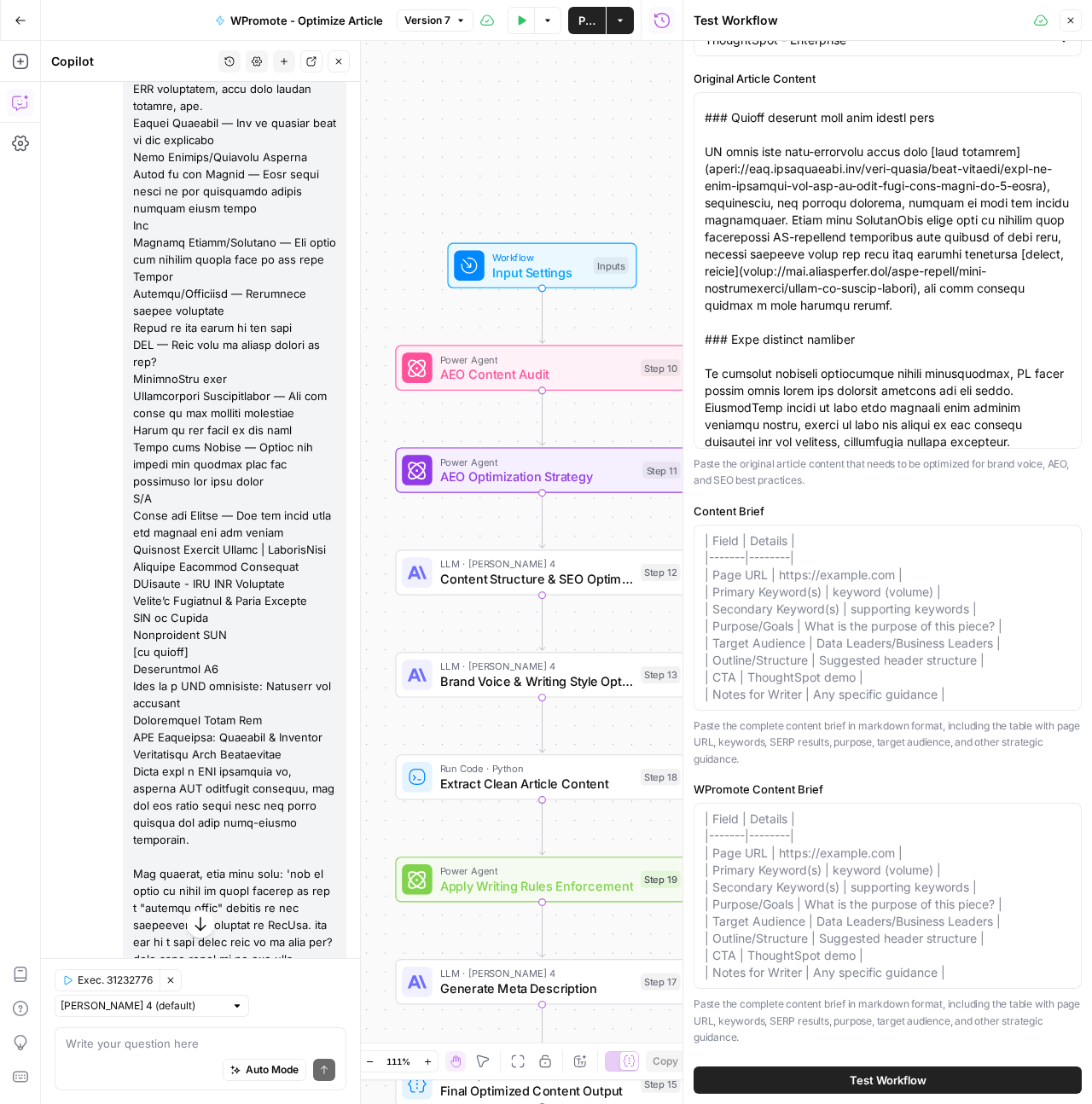
type input "ai for data analytics, ai data analysis, ai data analytics"
click at [150, 1065] on div "Auto Mode Send" at bounding box center [201, 1070] width 270 height 38
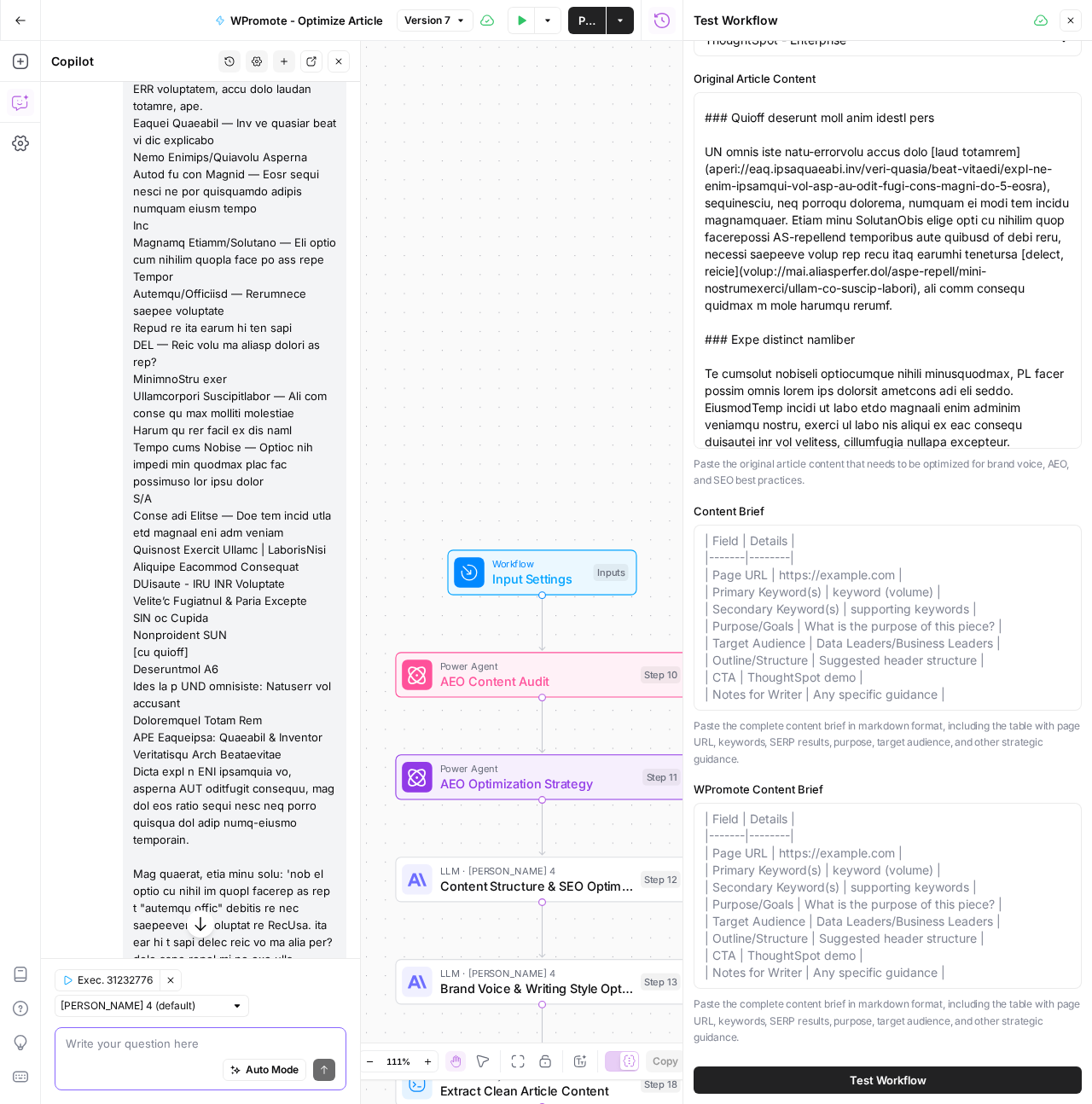
type textarea "s"
type input "ai for data analytics, ai data analysis, ai data analytics"
type textarea "sO"
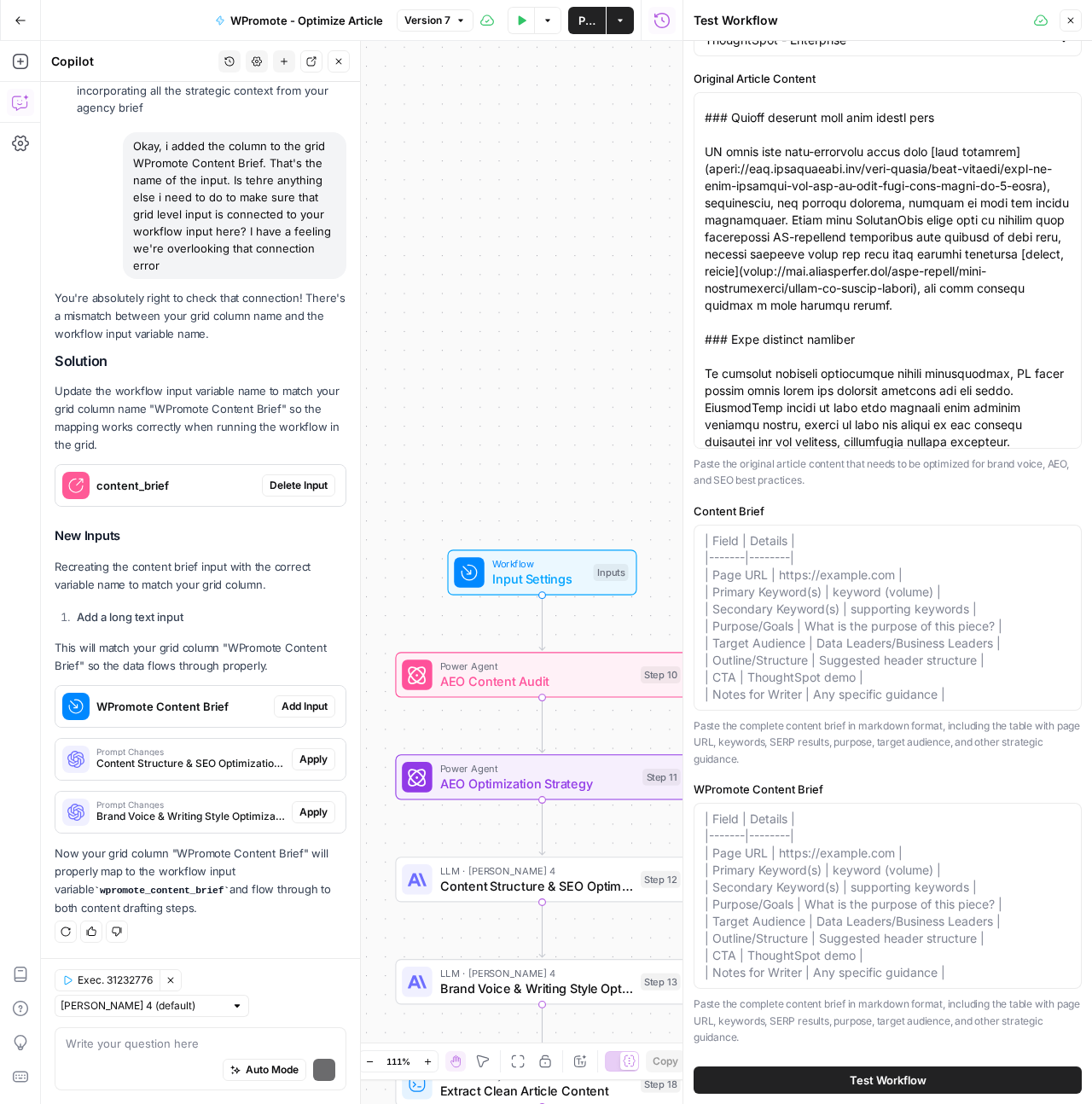
click at [219, 57] on button "History" at bounding box center [230, 62] width 22 height 22
click at [8, 20] on button "Go Back" at bounding box center [20, 20] width 30 height 30
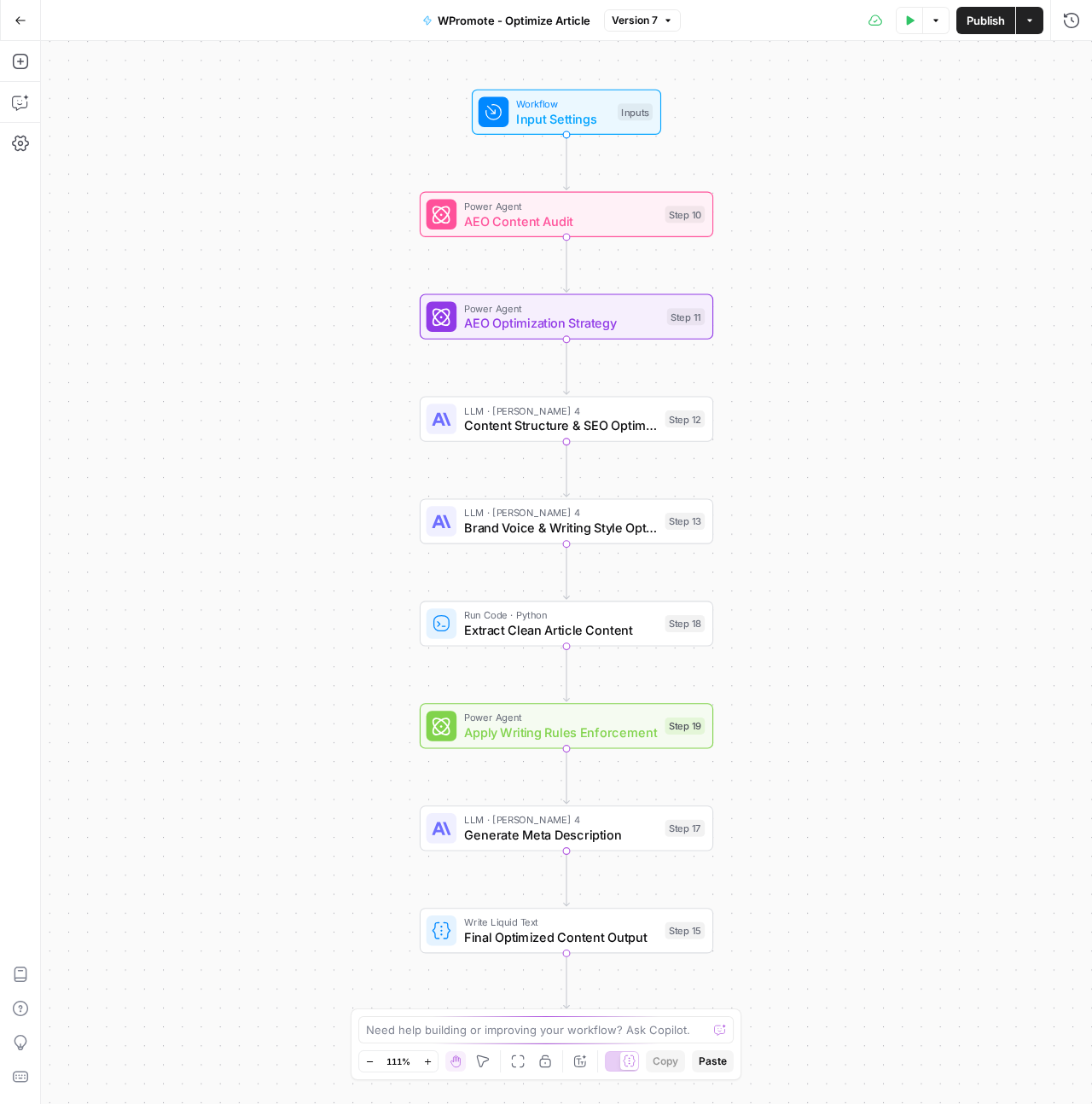
click at [904, 30] on button "Test Data" at bounding box center [909, 20] width 28 height 28
click at [26, 102] on icon "button" at bounding box center [20, 102] width 17 height 17
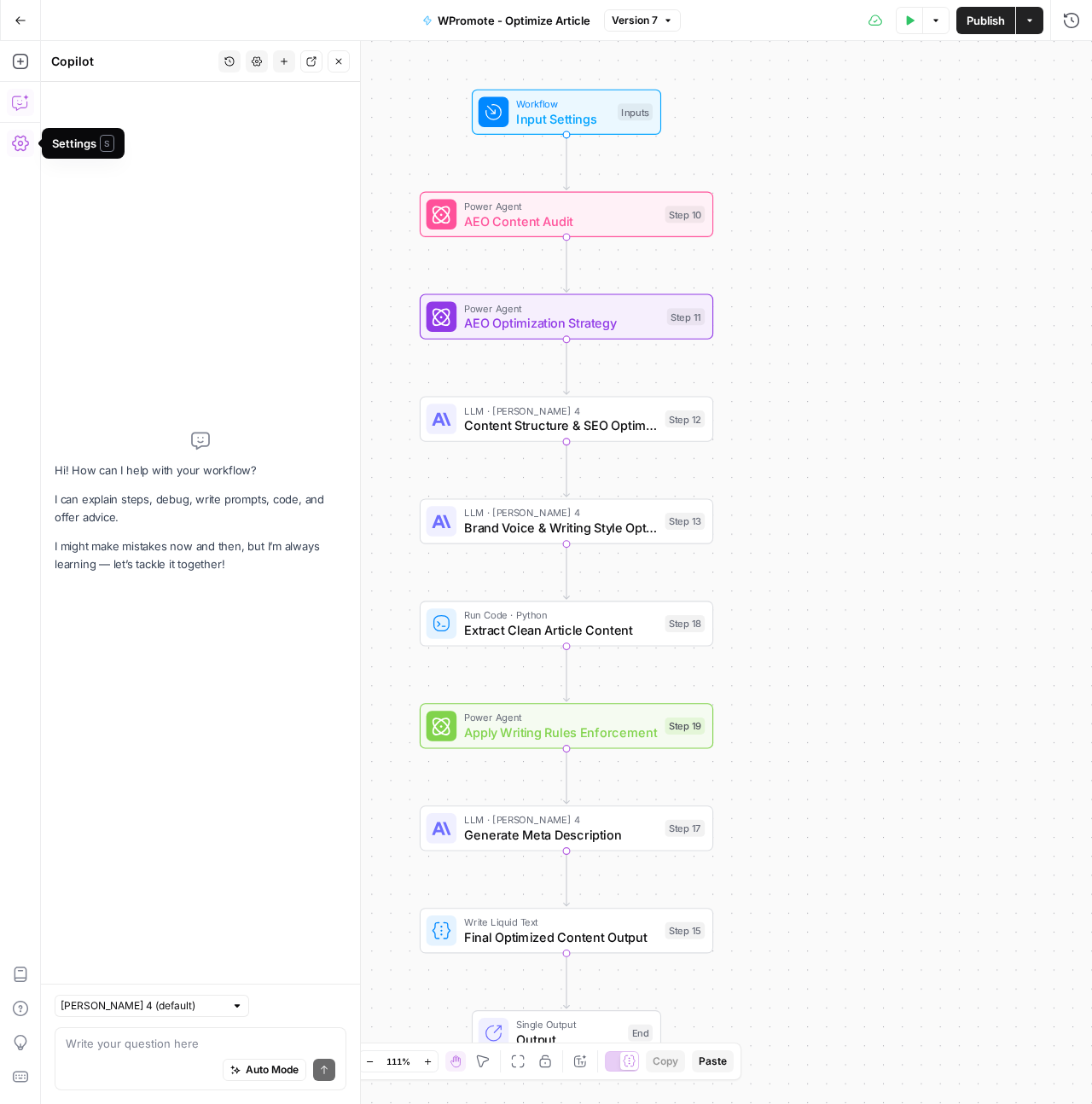
click at [134, 1053] on div "Auto Mode Send" at bounding box center [201, 1070] width 270 height 38
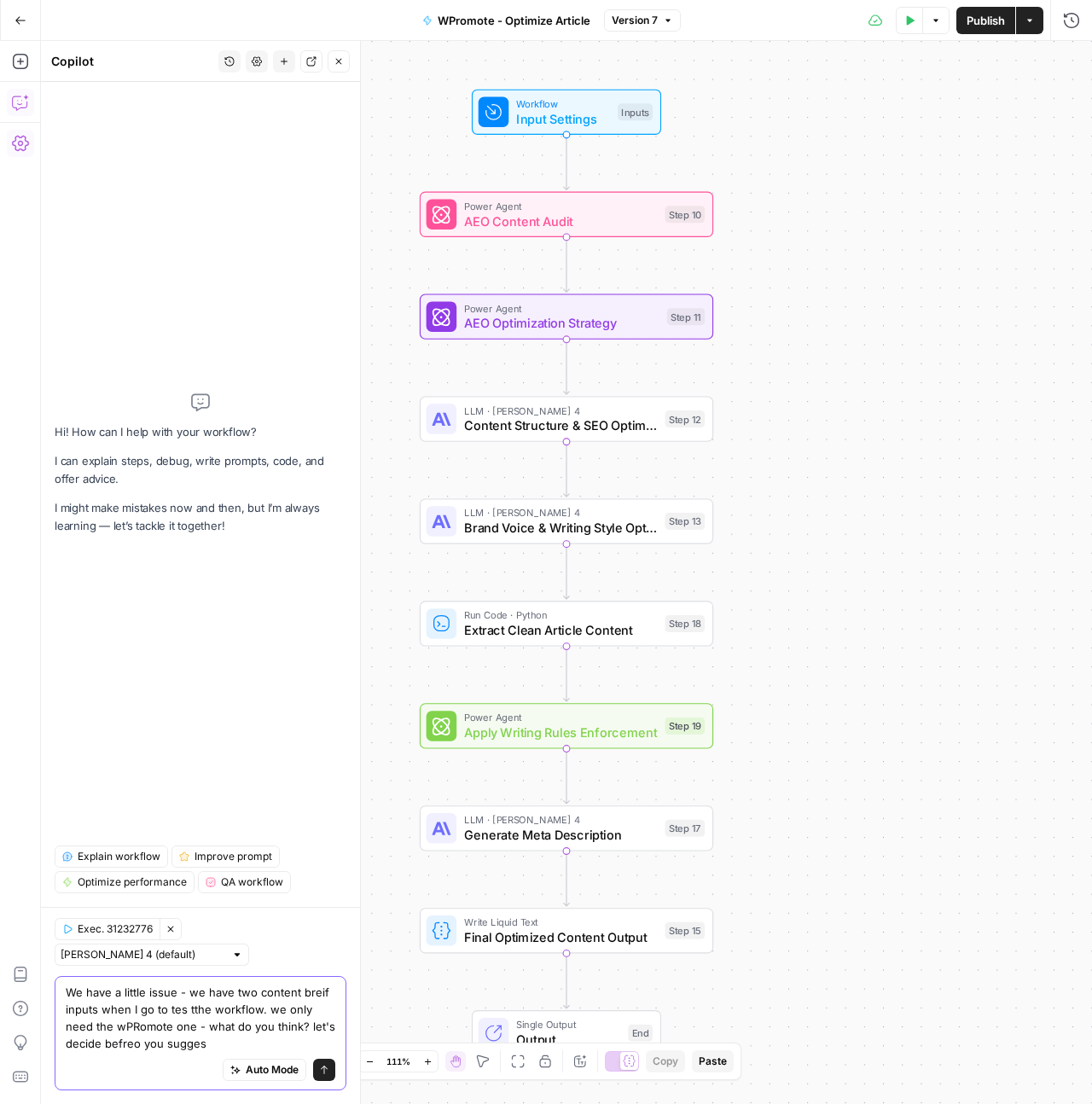
type textarea "We have a little issue - we have two content breif inputs when I go to tes tthe…"
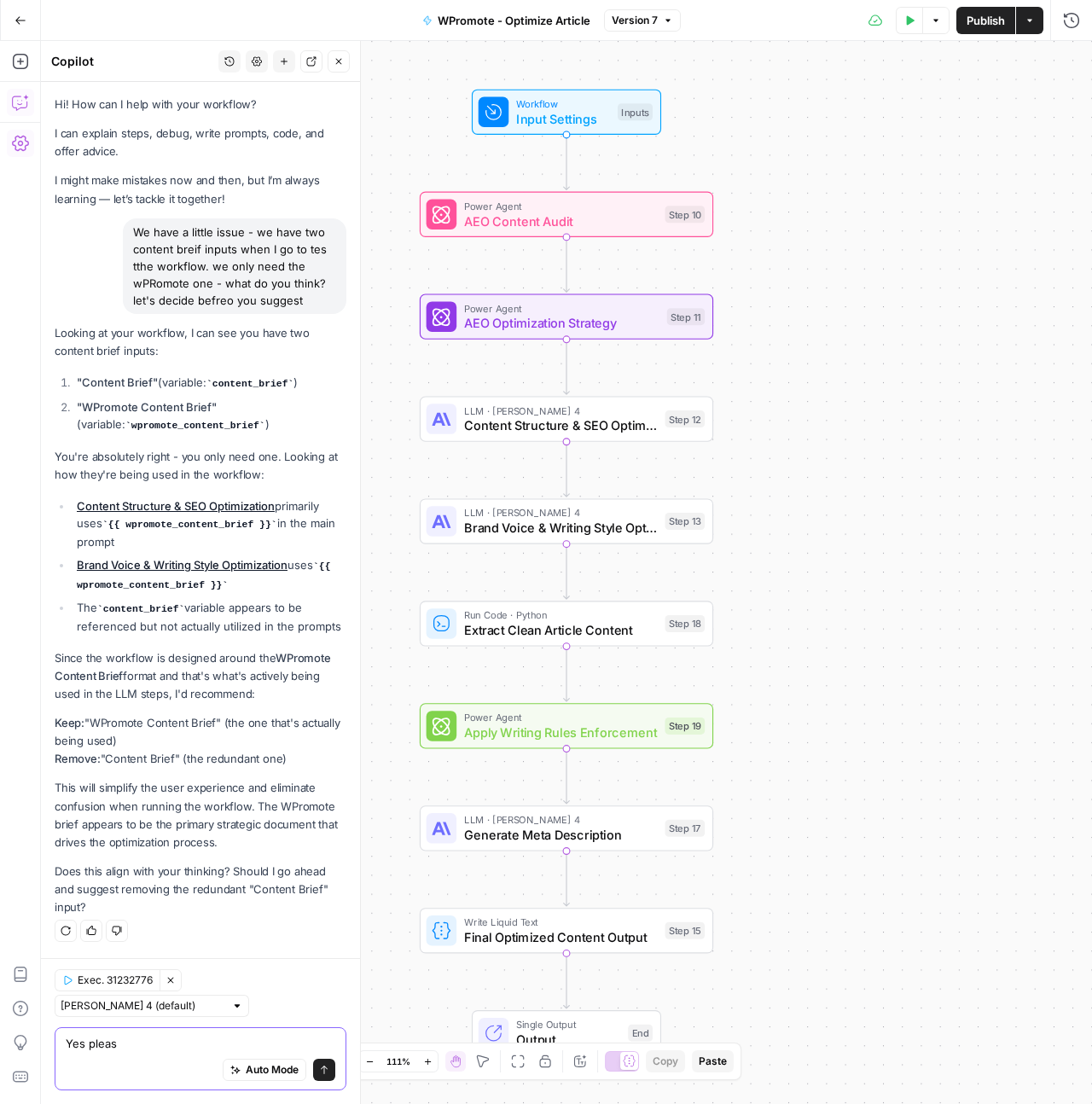
type textarea "Yes please"
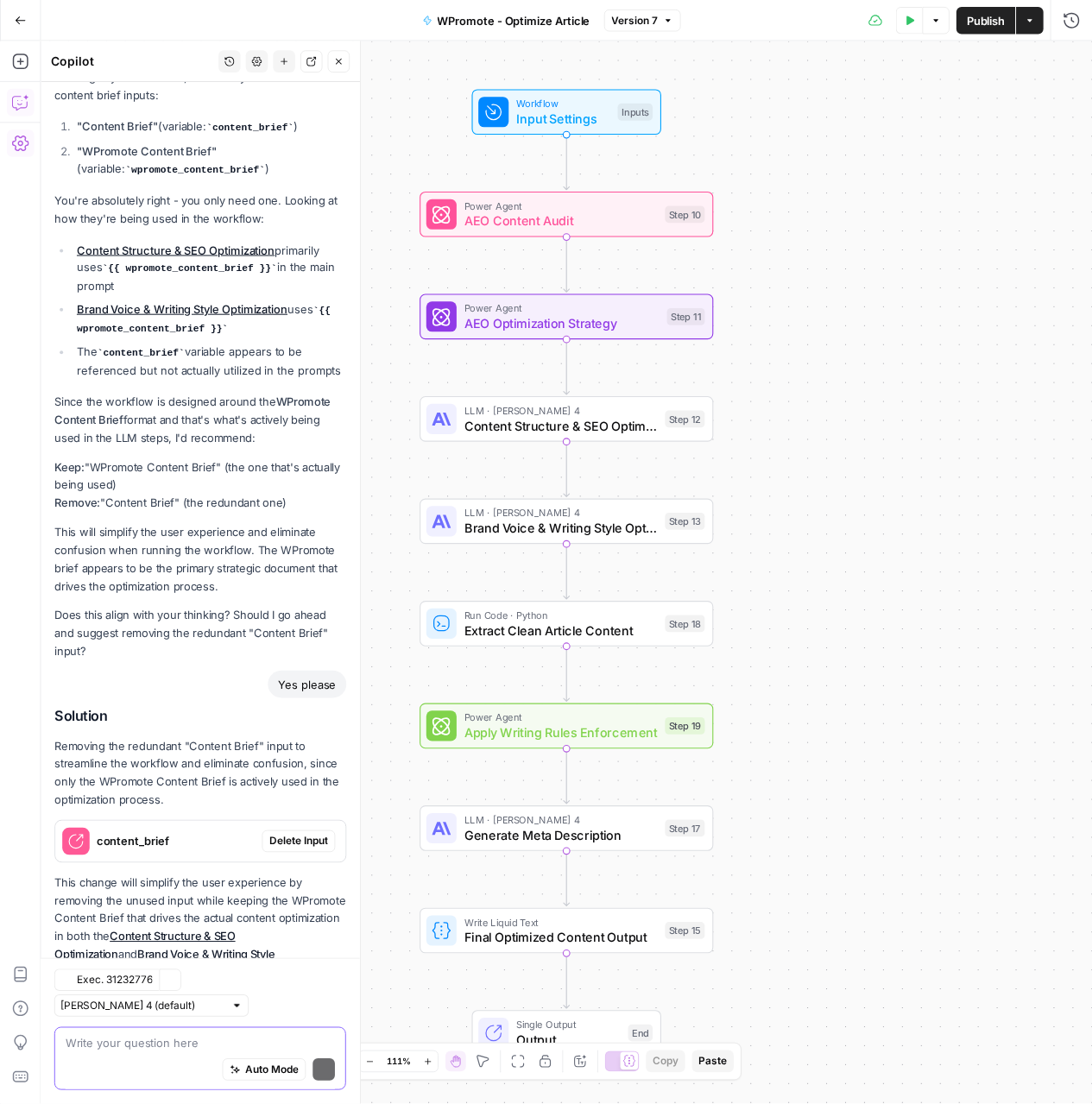
scroll to position [335, 0]
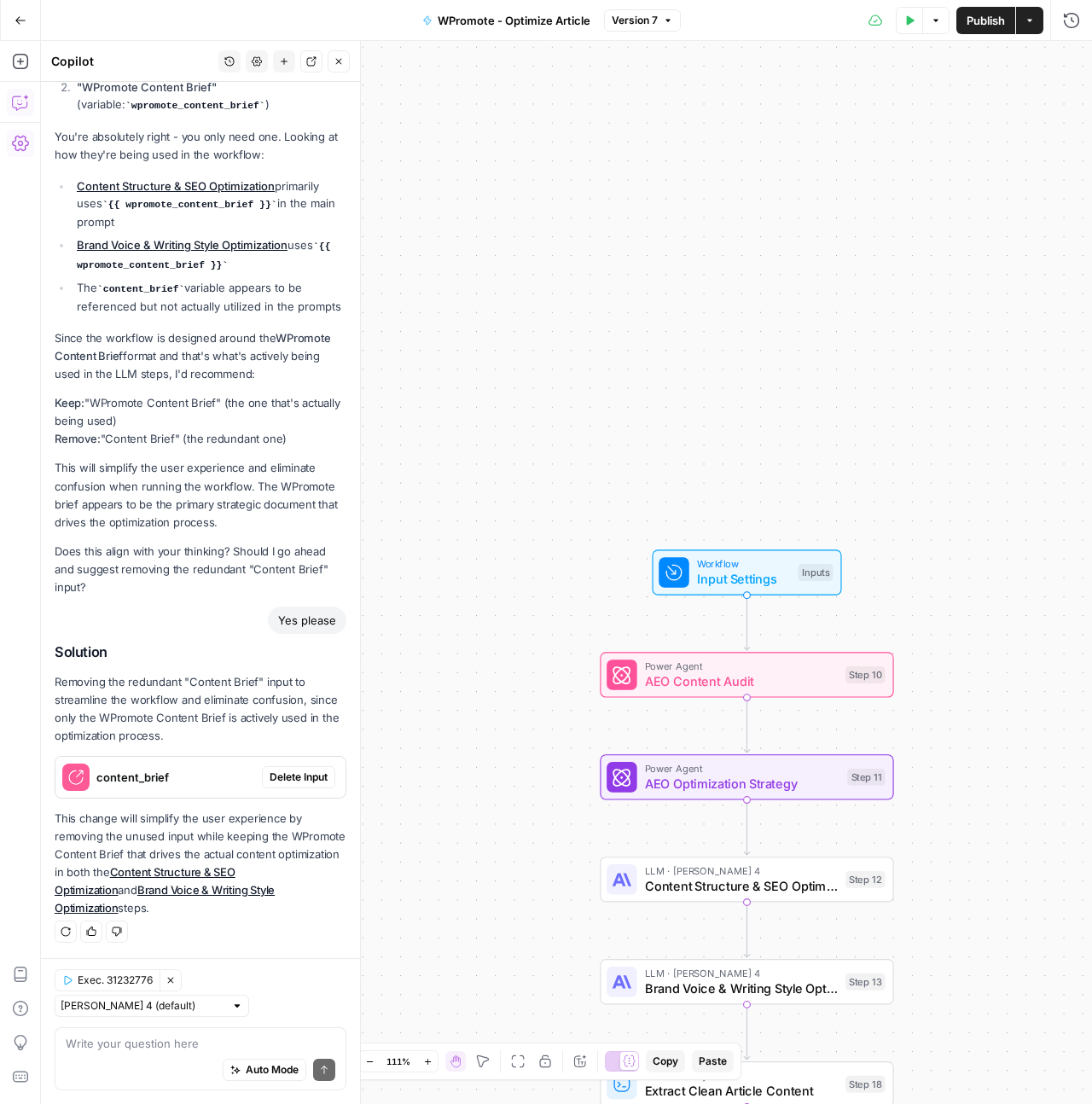
click at [280, 778] on span "Delete Input" at bounding box center [298, 777] width 58 height 16
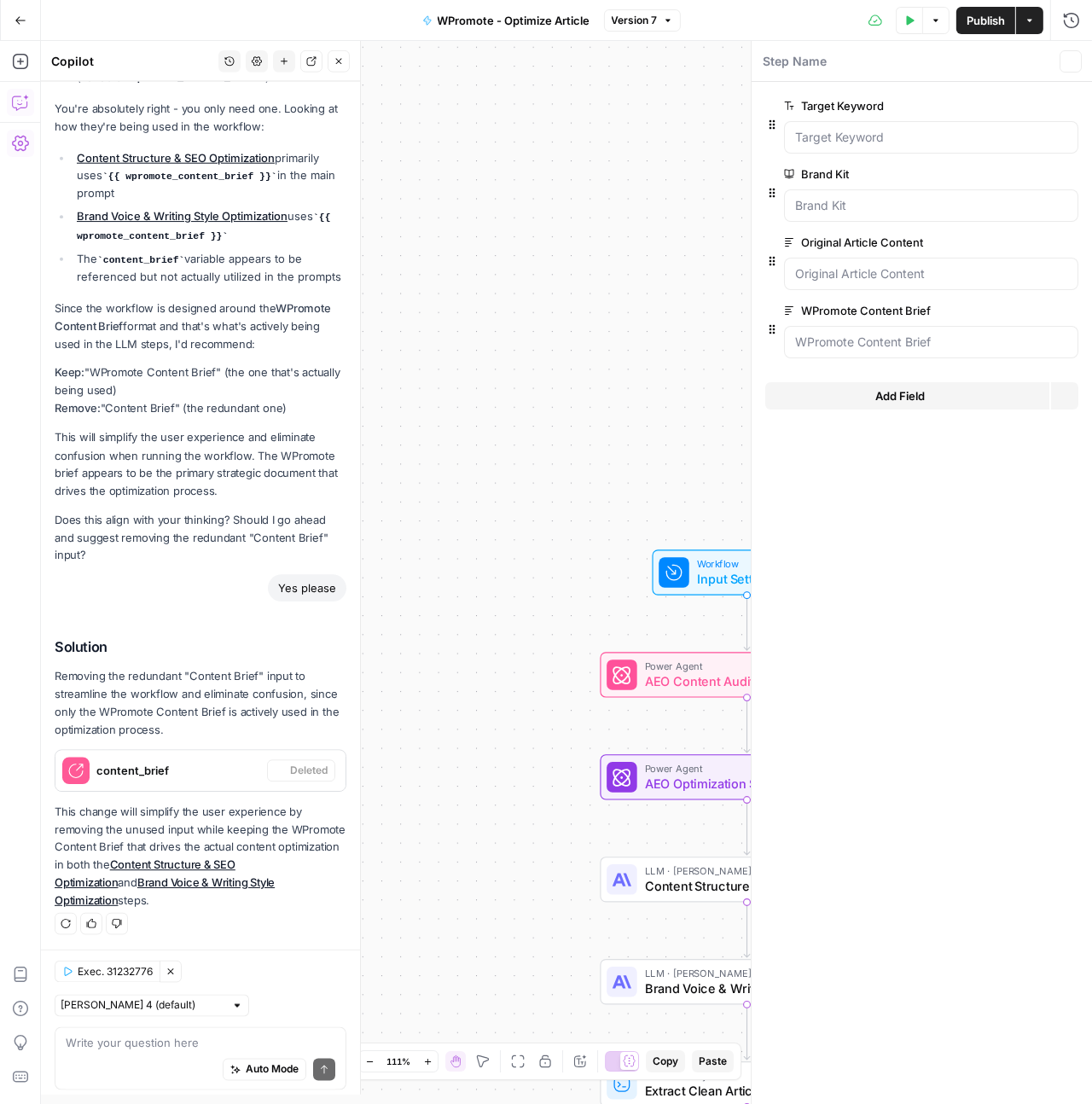
scroll to position [386, 0]
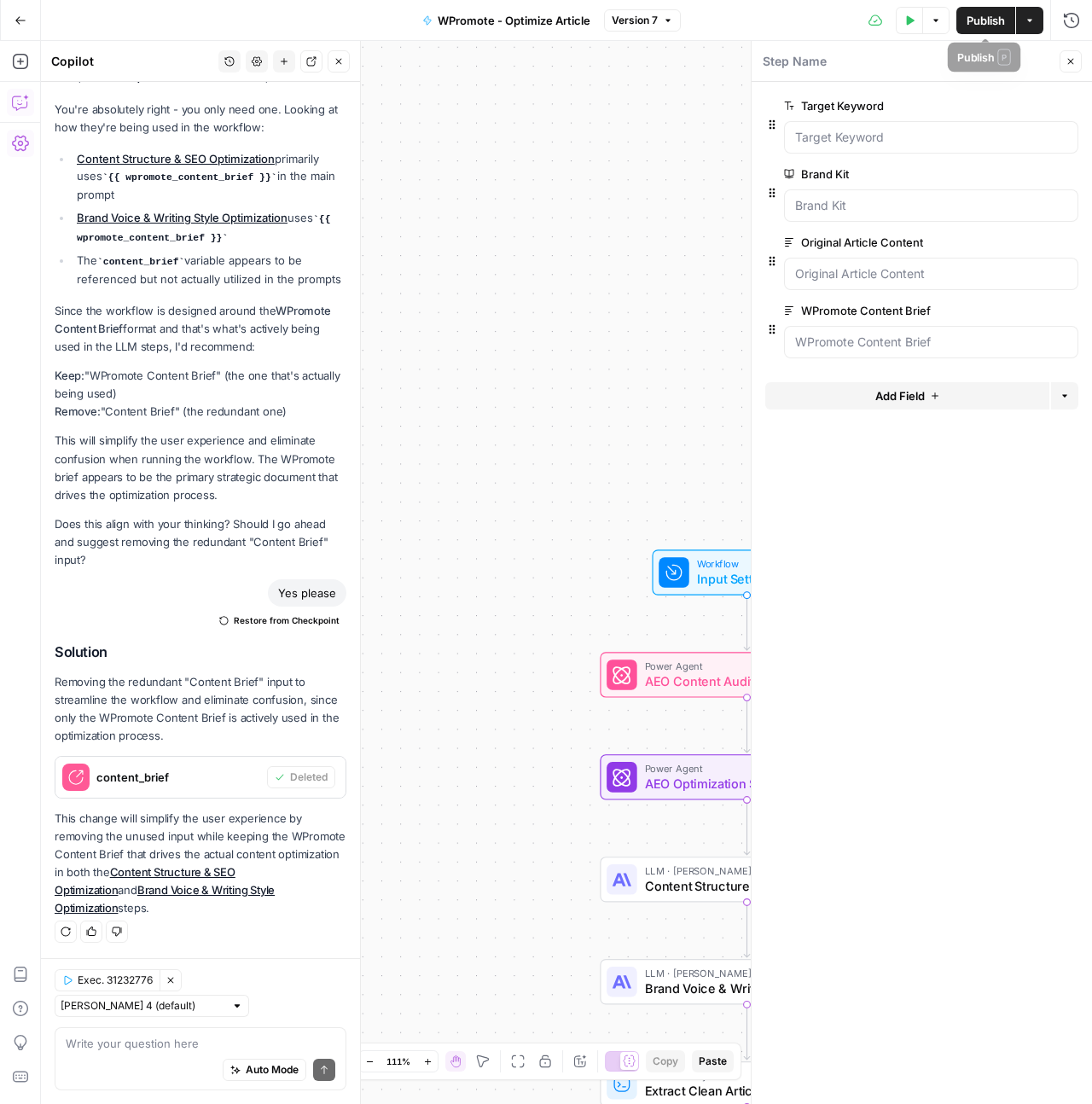
click at [982, 22] on span "Publish" at bounding box center [986, 20] width 39 height 17
